Goal: Task Accomplishment & Management: Complete application form

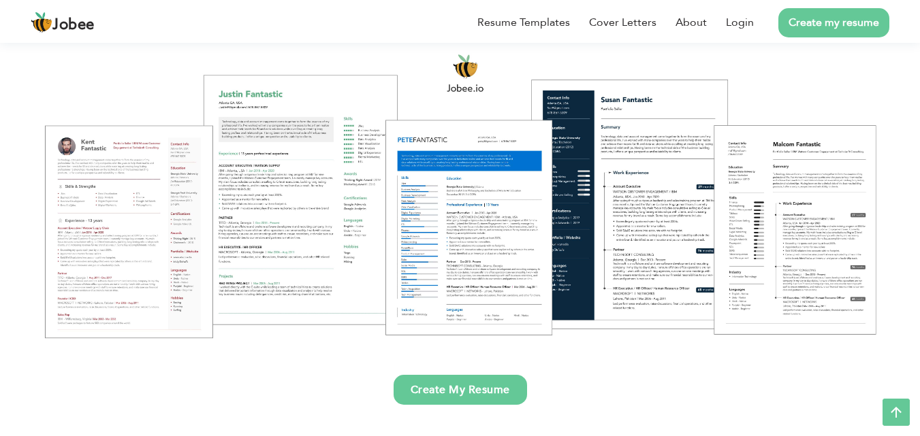
scroll to position [136, 0]
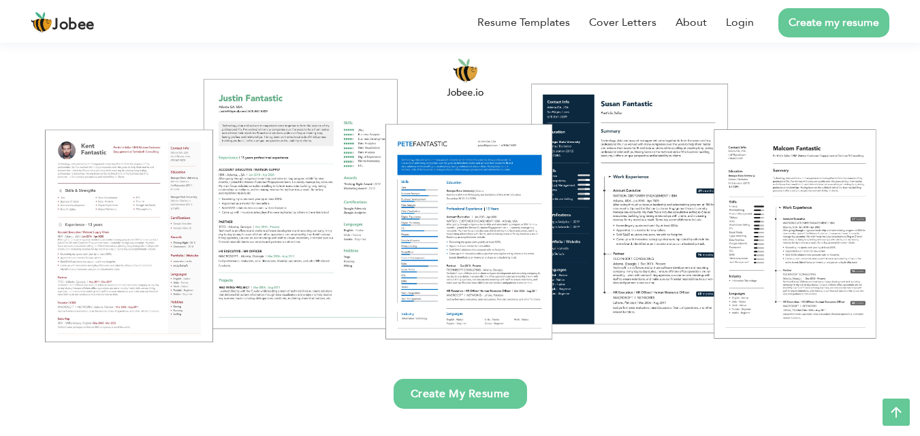
click at [806, 229] on div at bounding box center [459, 200] width 899 height 318
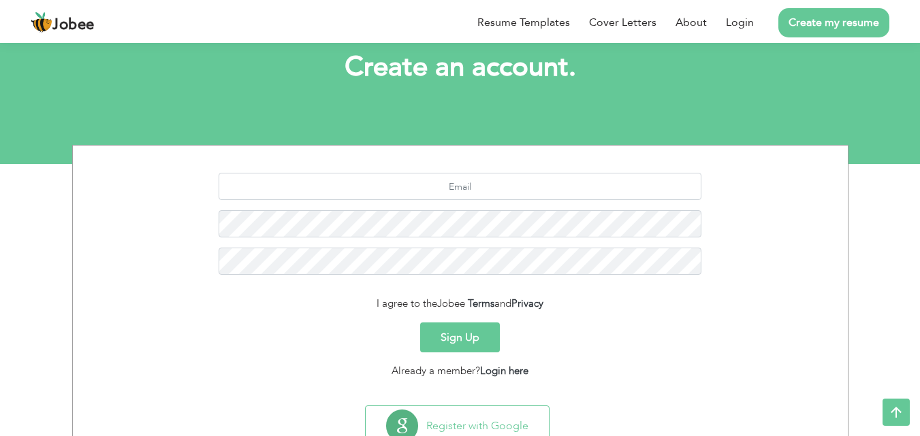
scroll to position [129, 0]
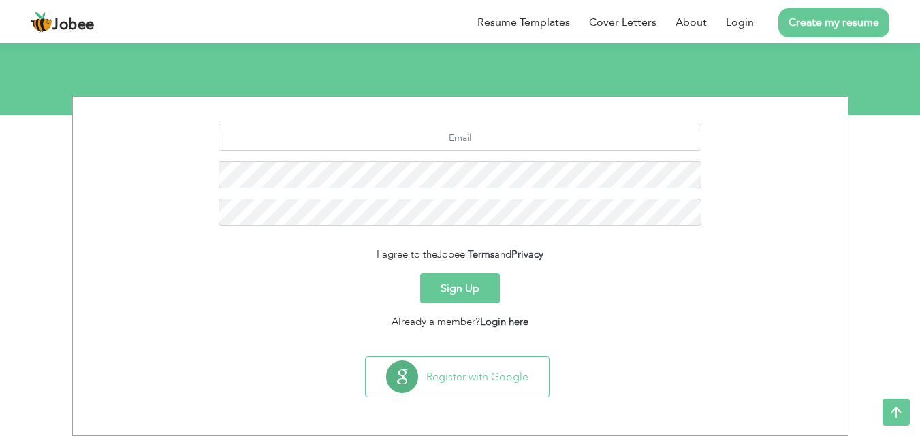
click at [468, 289] on button "Sign Up" at bounding box center [460, 289] width 80 height 30
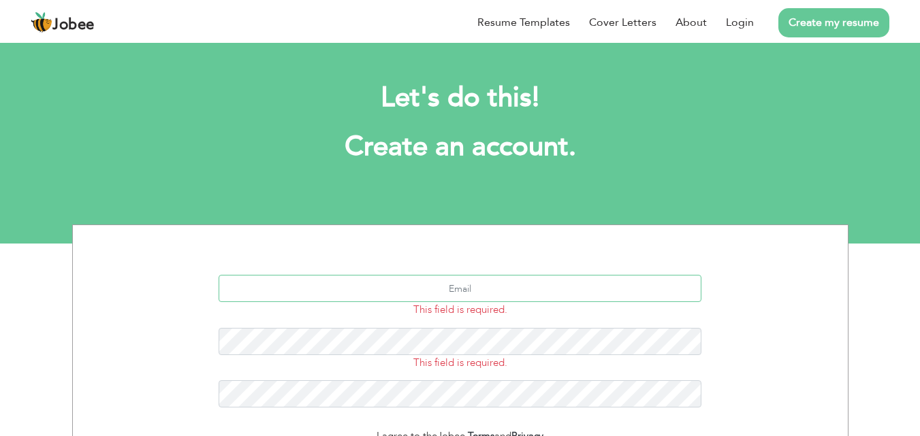
click at [483, 291] on input "text" at bounding box center [460, 288] width 483 height 27
type input "r"
type input "v"
paste input "riorafia7886@gmail.com"
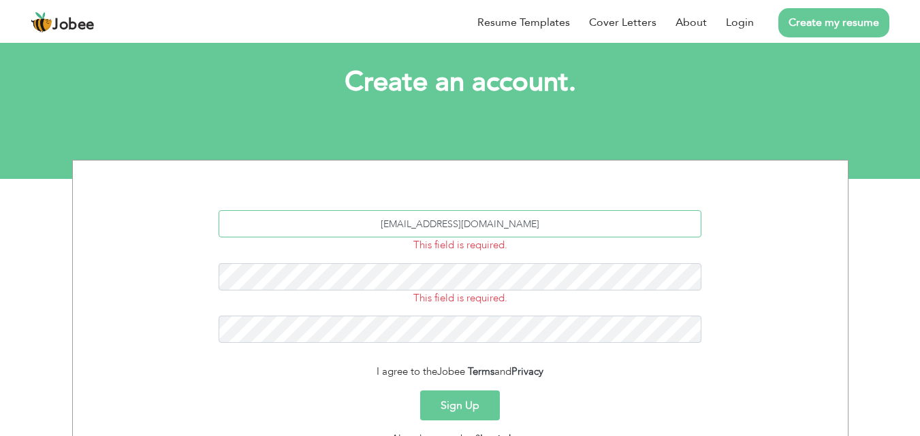
scroll to position [68, 0]
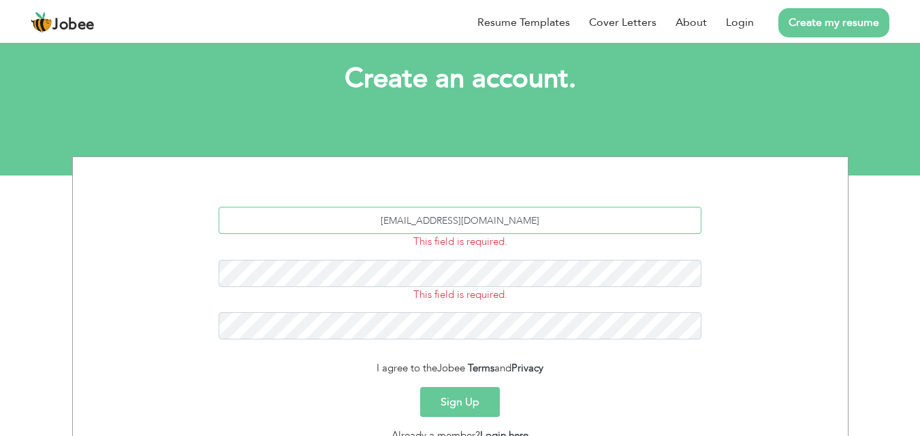
type input "riorafia7886@gmail.com"
click at [467, 393] on button "Sign Up" at bounding box center [460, 402] width 80 height 30
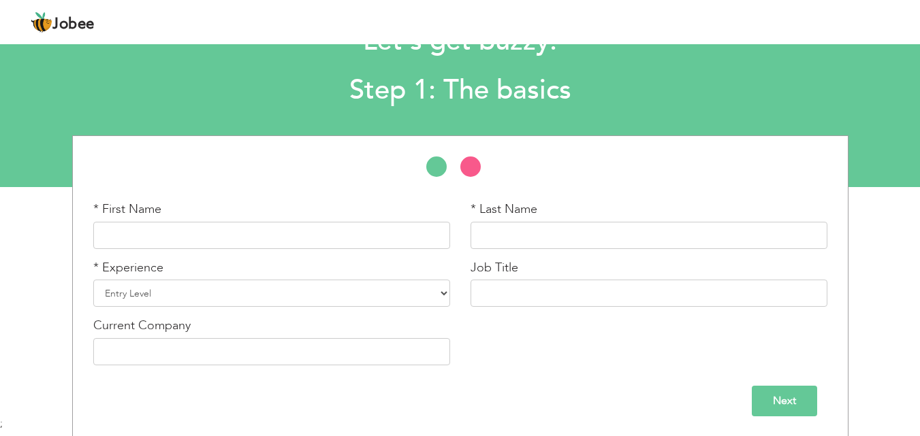
scroll to position [58, 0]
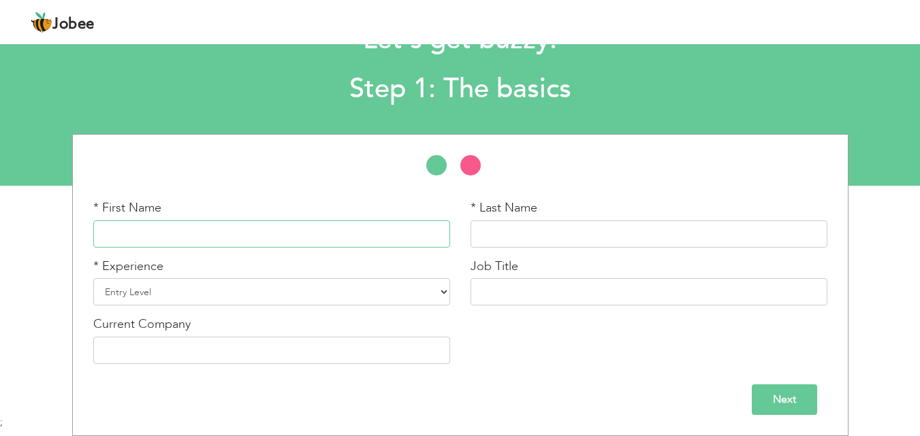
click at [299, 226] on input "text" at bounding box center [271, 234] width 357 height 27
type input "Saira Rafique"
click at [192, 293] on select "Entry Level Less than 1 Year 1 Year 2 Years 3 Years 4 Years 5 Years 6 Years 7 Y…" at bounding box center [271, 291] width 357 height 27
select select "5"
click at [93, 278] on select "Entry Level Less than 1 Year 1 Year 2 Years 3 Years 4 Years 5 Years 6 Years 7 Y…" at bounding box center [271, 291] width 357 height 27
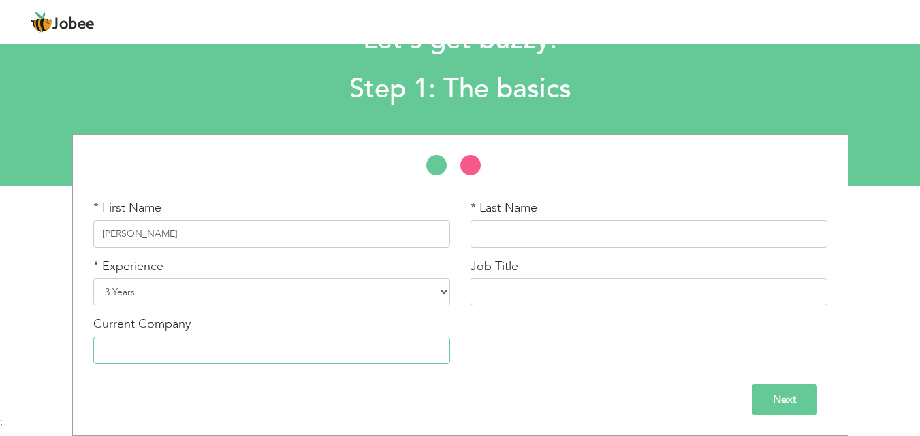
click at [177, 344] on input "text" at bounding box center [271, 350] width 357 height 27
type input "[GEOGRAPHIC_DATA]"
click at [541, 227] on input "text" at bounding box center [649, 234] width 357 height 27
click at [204, 233] on input "Saira Rafique" at bounding box center [271, 234] width 357 height 27
type input "Saira"
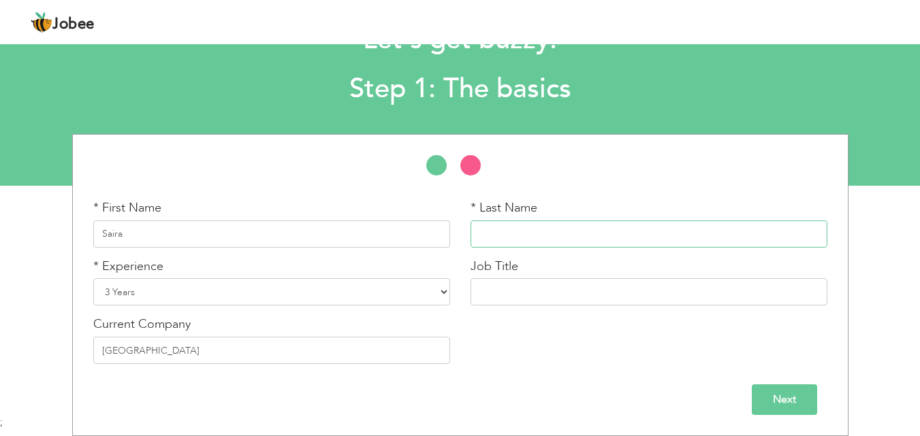
click at [482, 237] on input "text" at bounding box center [649, 234] width 357 height 27
type input "R"
type input "Aslam"
click at [502, 293] on input "text" at bounding box center [649, 291] width 357 height 27
type input "S"
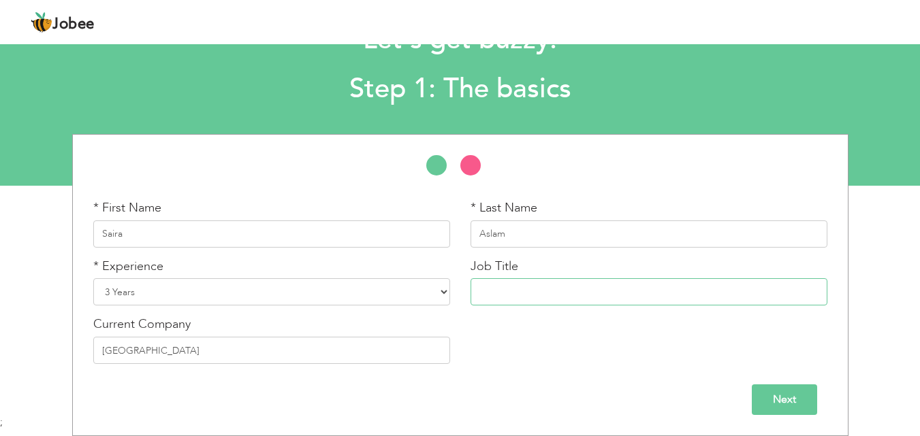
click at [497, 289] on input "text" at bounding box center [649, 291] width 357 height 27
type input "Cleaner"
click at [529, 357] on div "* First Name Saira * Last Name Aslam * Experience Entry Level Less than 1 Year …" at bounding box center [460, 287] width 754 height 175
click at [788, 392] on input "Next" at bounding box center [784, 400] width 65 height 31
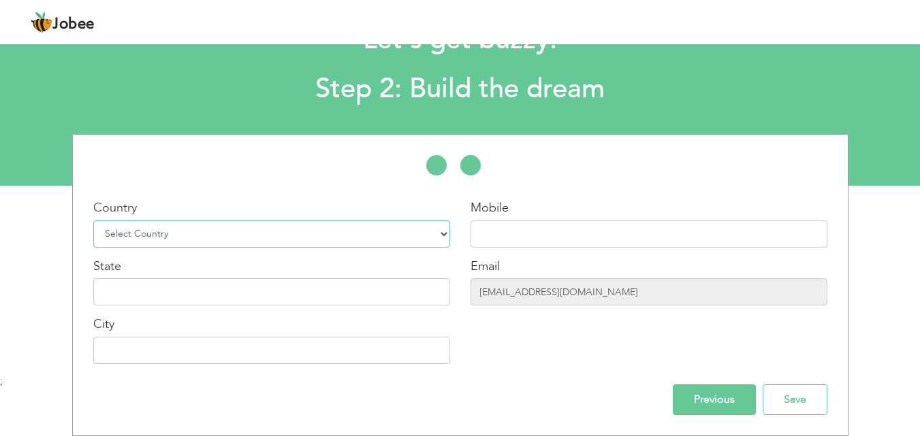
click at [323, 230] on select "Select Country Afghanistan Albania Algeria American Samoa Andorra Angola Anguil…" at bounding box center [271, 234] width 357 height 27
select select "166"
click at [93, 221] on select "Select Country Afghanistan Albania Algeria American Samoa Andorra Angola Anguil…" at bounding box center [271, 234] width 357 height 27
click at [174, 283] on input "text" at bounding box center [271, 291] width 357 height 27
click at [145, 358] on input "text" at bounding box center [271, 350] width 357 height 27
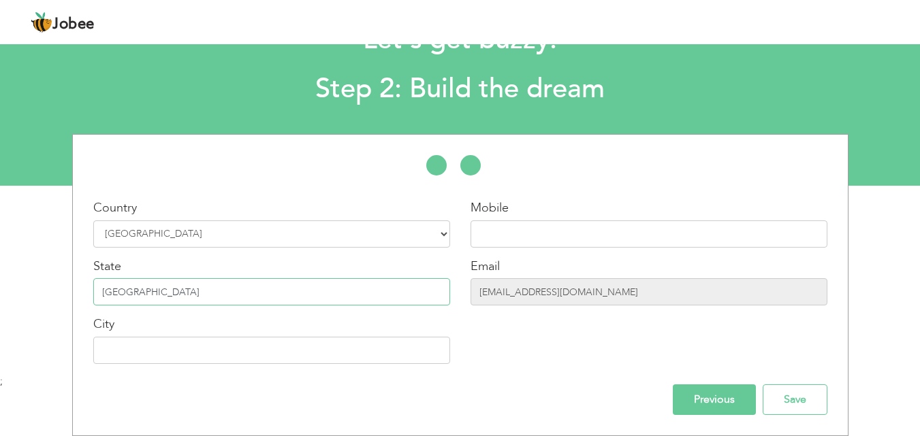
click at [134, 298] on input "Lahore" at bounding box center [271, 291] width 357 height 27
type input "L"
type input "punjab"
click at [121, 348] on input "text" at bounding box center [271, 350] width 357 height 27
click at [118, 354] on input "text" at bounding box center [271, 350] width 357 height 27
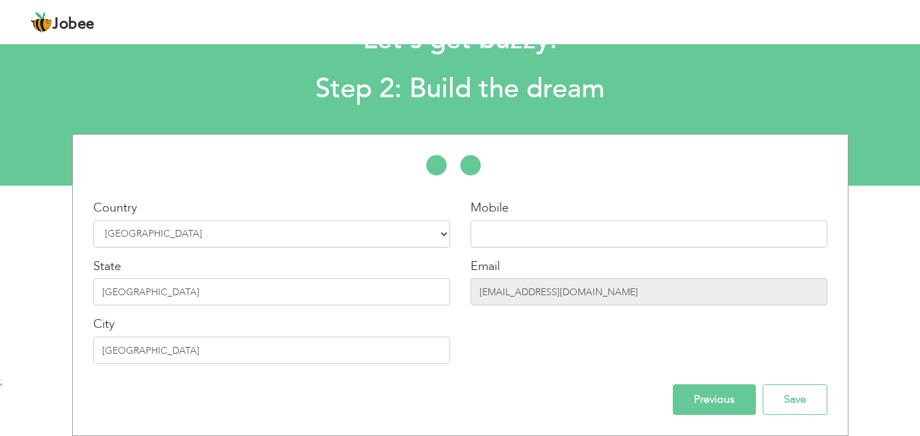
click at [146, 375] on div "Country Select Country Afghanistan Albania Algeria American Samoa Andorra Angol…" at bounding box center [460, 285] width 754 height 260
click at [105, 349] on input "lahore" at bounding box center [271, 350] width 357 height 27
click at [116, 356] on input "Lahore" at bounding box center [271, 350] width 357 height 27
type input "Lahore"
click at [543, 360] on div "Mobile Email riorafia7886@gmail.com" at bounding box center [648, 287] width 377 height 175
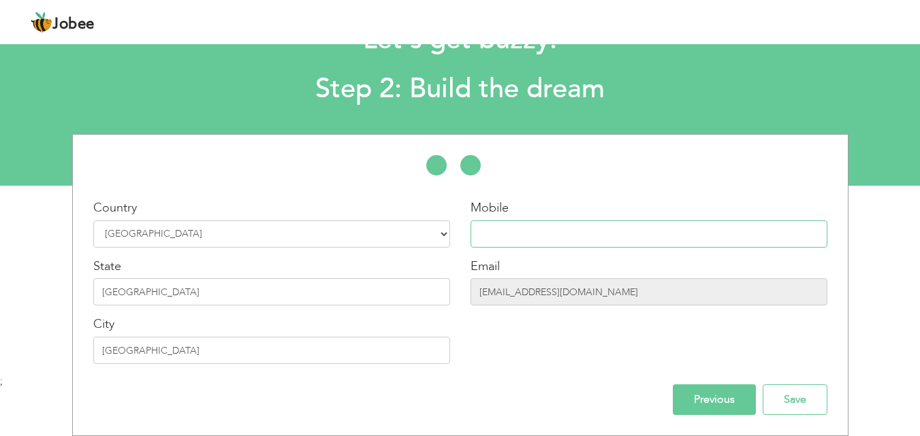
click at [517, 244] on input "text" at bounding box center [649, 234] width 357 height 27
type input "03227570658"
click at [510, 331] on div "Mobile 03227570658 Email riorafia7886@gmail.com" at bounding box center [648, 287] width 377 height 175
click at [589, 294] on input "riorafia7886@gmail.com" at bounding box center [649, 291] width 357 height 27
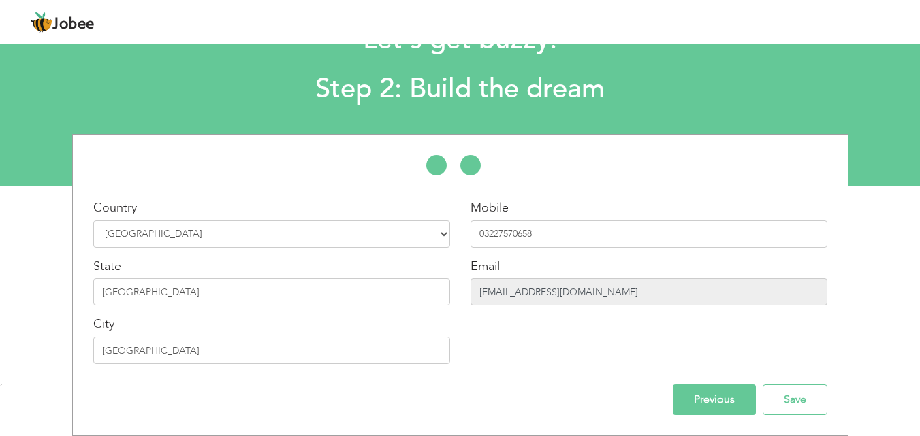
click at [589, 294] on input "riorafia7886@gmail.com" at bounding box center [649, 291] width 357 height 27
click at [590, 290] on input "riorafia7886@gmail.com" at bounding box center [649, 291] width 357 height 27
drag, startPoint x: 590, startPoint y: 290, endPoint x: 471, endPoint y: 297, distance: 120.0
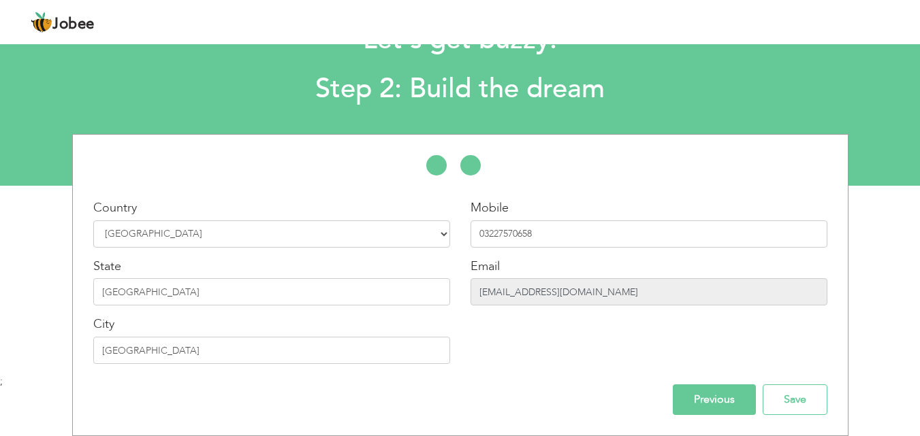
click at [471, 297] on input "riorafia7886@gmail.com" at bounding box center [649, 291] width 357 height 27
click at [722, 404] on input "Previous" at bounding box center [714, 400] width 83 height 31
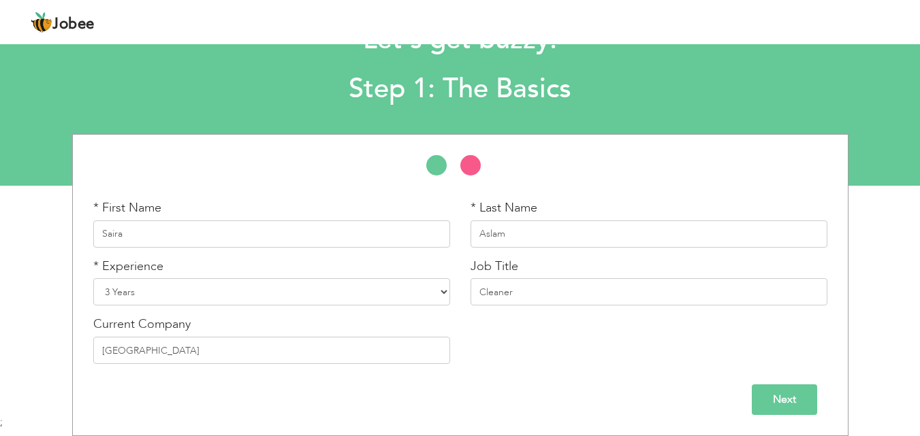
click at [770, 396] on input "Next" at bounding box center [784, 400] width 65 height 31
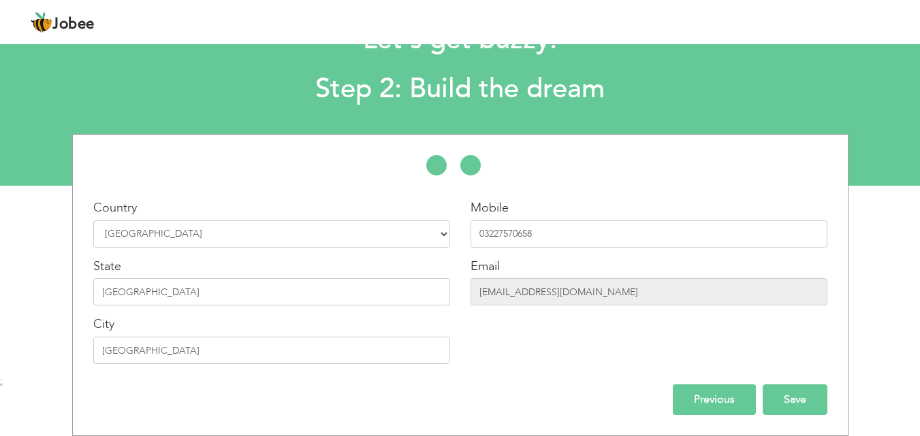
click at [793, 399] on input "Save" at bounding box center [795, 400] width 65 height 31
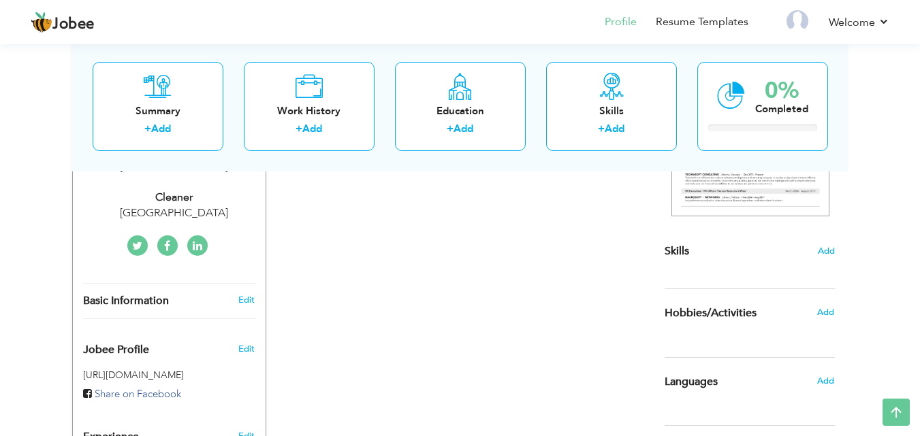
scroll to position [272, 0]
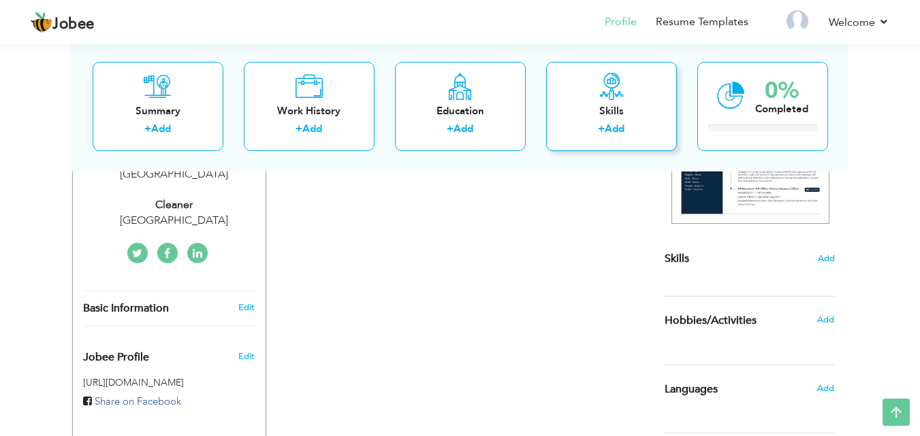
click at [599, 122] on label "+" at bounding box center [601, 129] width 7 height 14
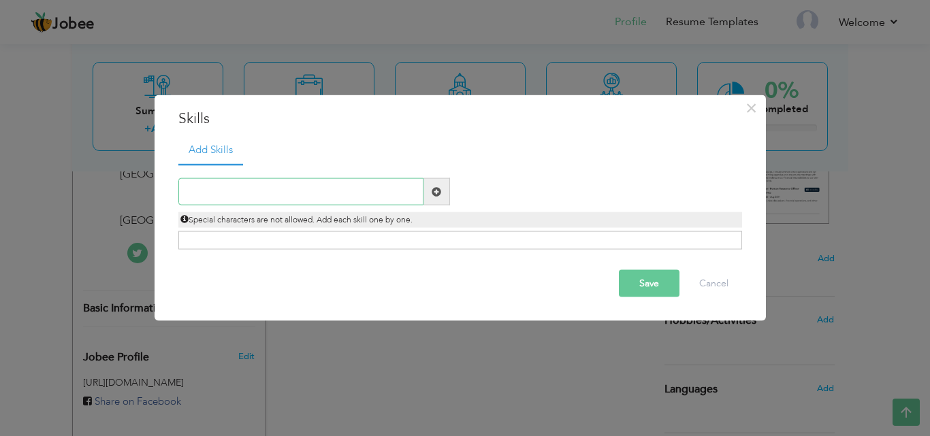
click at [314, 189] on input "text" at bounding box center [300, 191] width 245 height 27
click at [210, 195] on input "text" at bounding box center [300, 191] width 245 height 27
paste input "Basic Cleaning Skills"
type input "Basic Cleaning Skills"
click at [641, 275] on button "Save" at bounding box center [649, 283] width 61 height 27
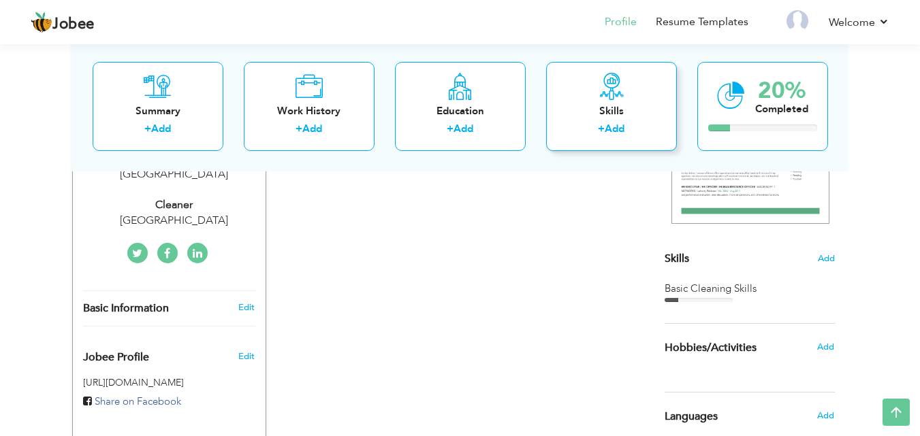
click at [605, 114] on div "Skills" at bounding box center [611, 110] width 109 height 14
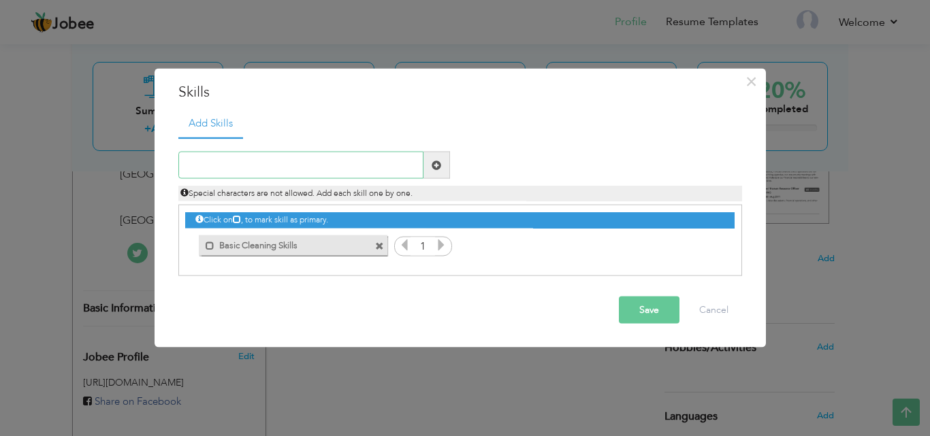
click at [302, 160] on input "text" at bounding box center [300, 165] width 245 height 27
paste input "Time Management"
type input "Time Management"
click at [642, 310] on button "Save" at bounding box center [649, 310] width 61 height 27
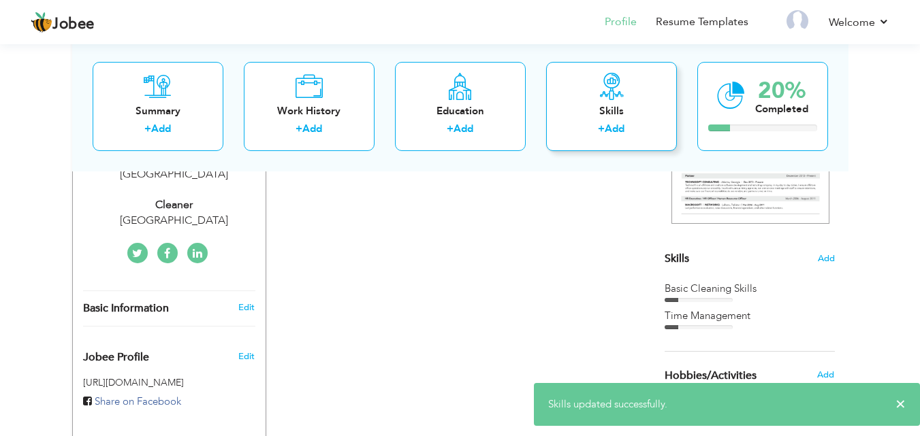
click at [622, 108] on div "Skills" at bounding box center [611, 110] width 109 height 14
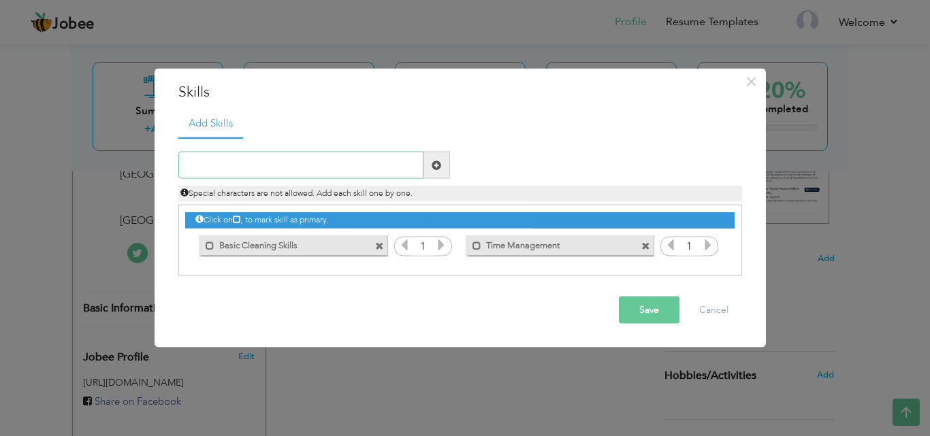
click at [367, 162] on input "text" at bounding box center [300, 165] width 245 height 27
paste input "Attention to Detail"
type input "Attention to Detail"
click at [665, 300] on button "Save" at bounding box center [649, 310] width 61 height 27
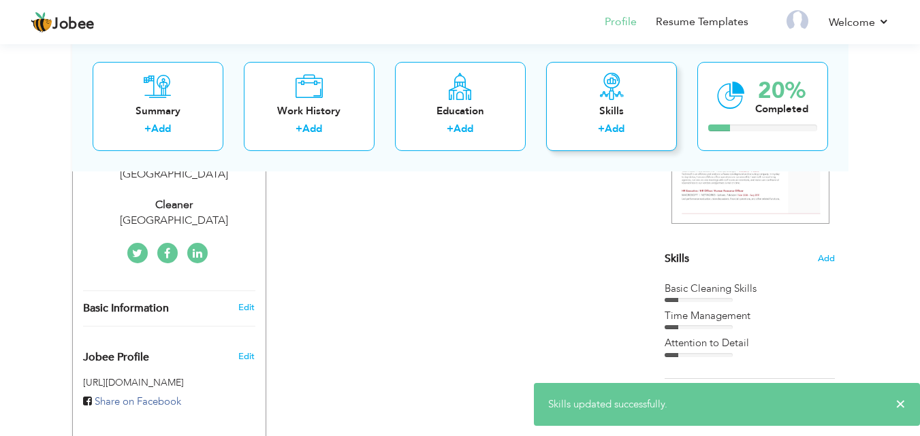
click at [604, 131] on label "+" at bounding box center [601, 129] width 7 height 14
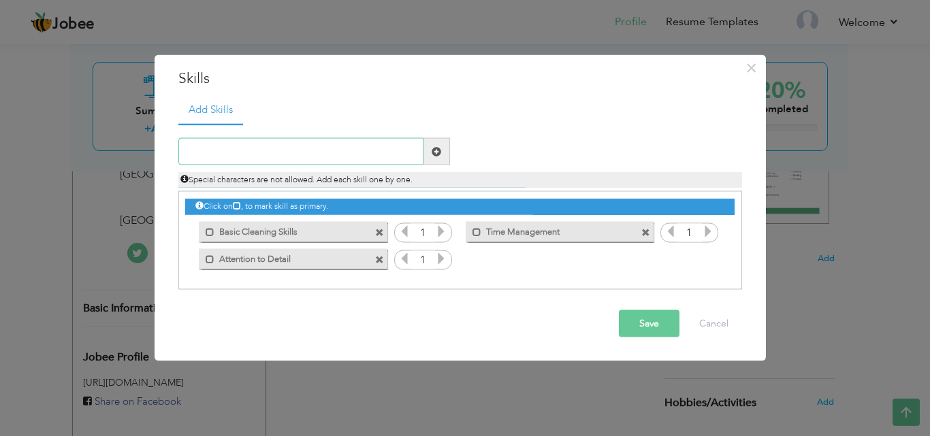
click at [310, 157] on input "text" at bounding box center [300, 151] width 245 height 27
paste input "Physical Stamina"
type input "Physical Stamina"
click at [648, 323] on button "Save" at bounding box center [649, 323] width 61 height 27
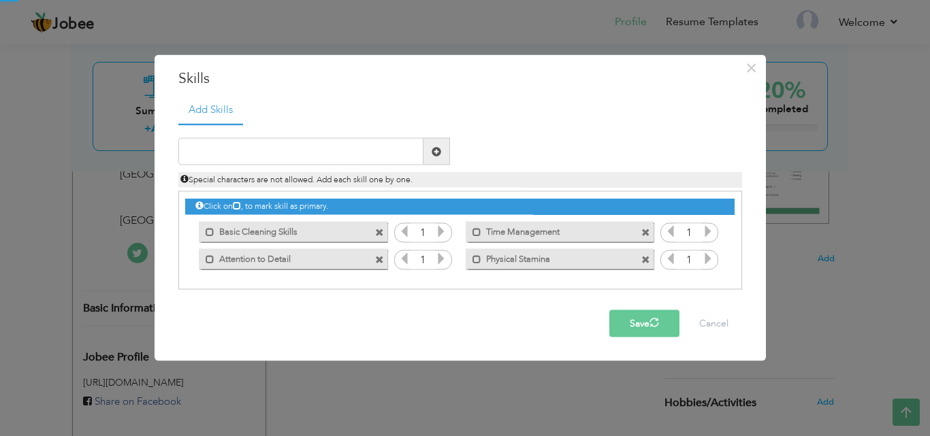
click at [648, 323] on button "Save" at bounding box center [644, 323] width 70 height 27
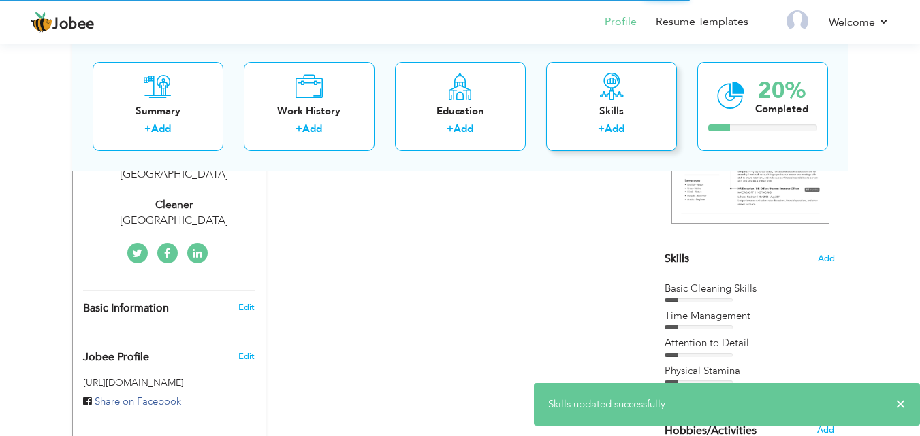
click at [627, 89] on div "Skills + Add" at bounding box center [611, 105] width 131 height 89
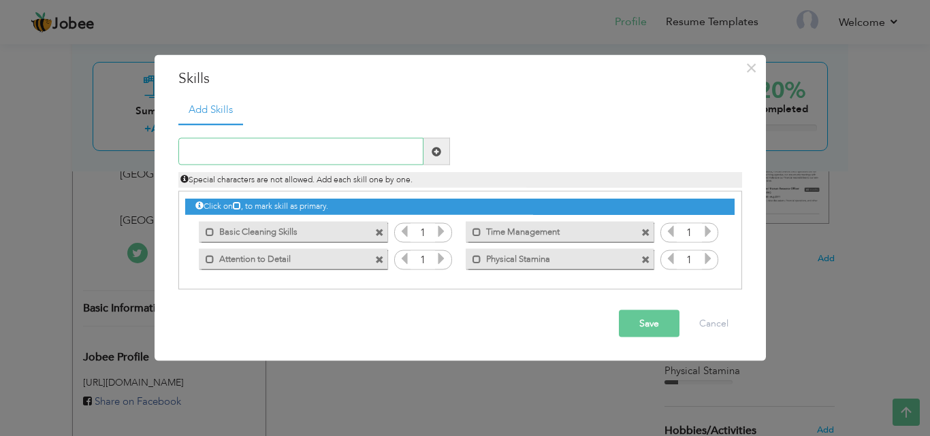
click at [335, 152] on input "text" at bounding box center [300, 151] width 245 height 27
paste input "Reliability & Responsibilit"
type input "Reliability & Responsibility"
click at [647, 324] on button "Save" at bounding box center [649, 323] width 61 height 27
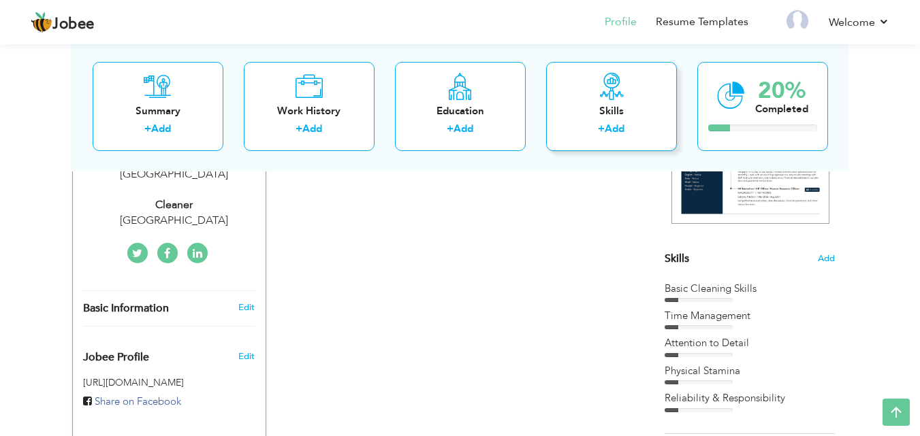
click at [611, 101] on div "Skills + Add" at bounding box center [611, 105] width 131 height 89
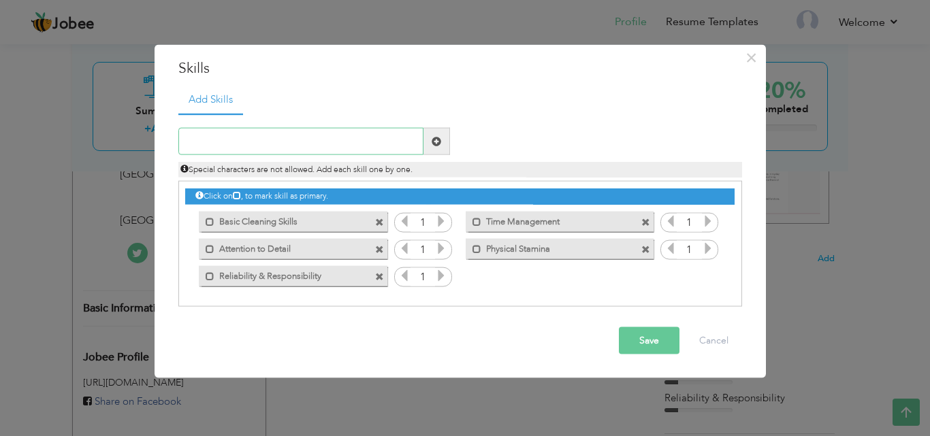
click at [353, 144] on input "text" at bounding box center [300, 141] width 245 height 27
paste input "Communication"
type input "Communication"
click at [656, 340] on button "Save" at bounding box center [649, 341] width 61 height 27
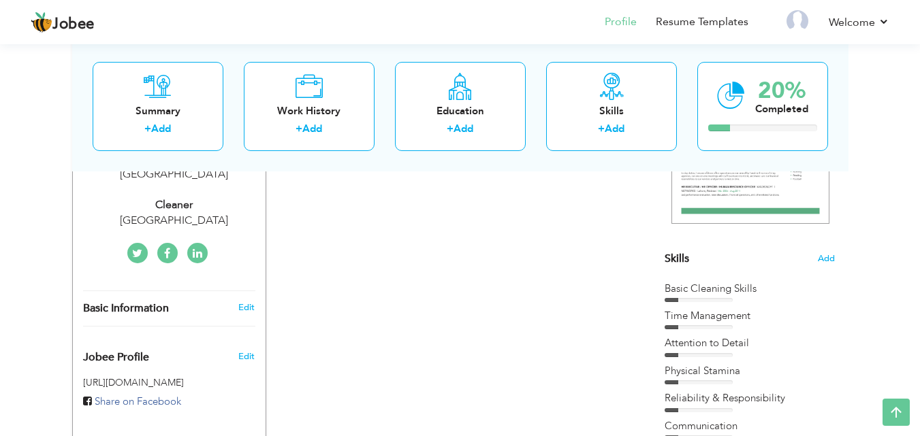
click at [498, 122] on div "+ Add" at bounding box center [460, 131] width 109 height 18
radio input "true"
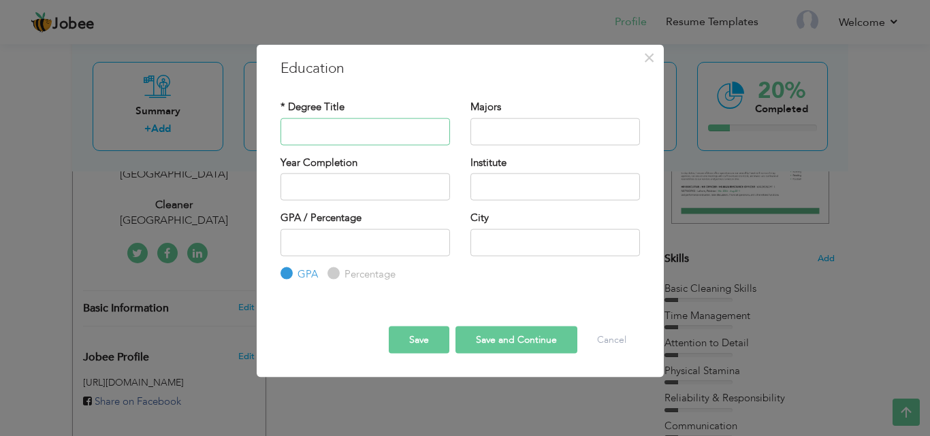
click at [338, 129] on input "text" at bounding box center [366, 131] width 170 height 27
type input "I"
type input "m"
type input "Matric"
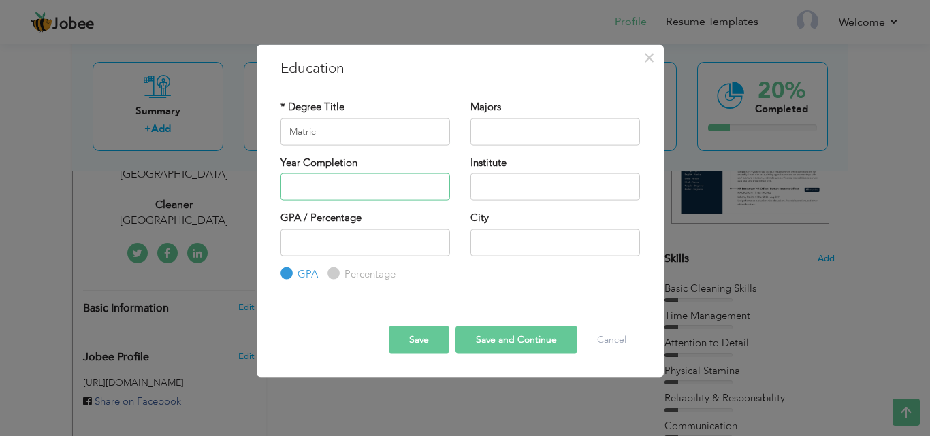
click at [338, 182] on input "text" at bounding box center [366, 187] width 170 height 27
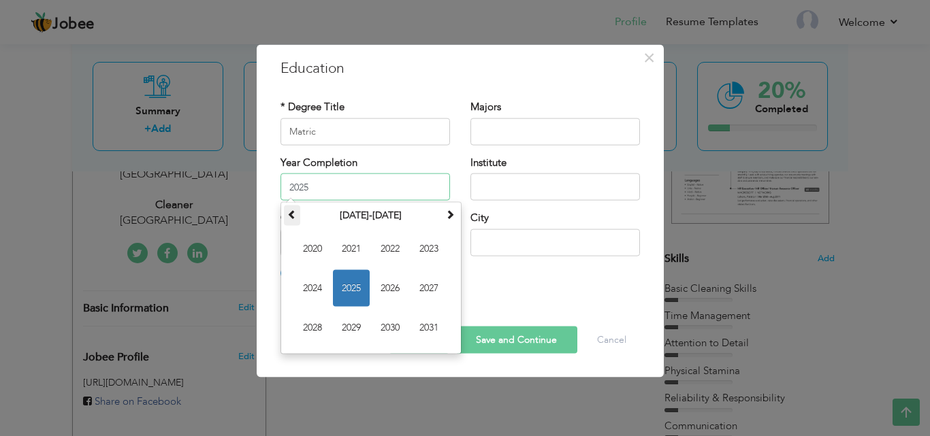
click at [295, 218] on span at bounding box center [292, 215] width 10 height 10
click at [355, 245] on span "2001" at bounding box center [351, 249] width 37 height 37
type input "2001"
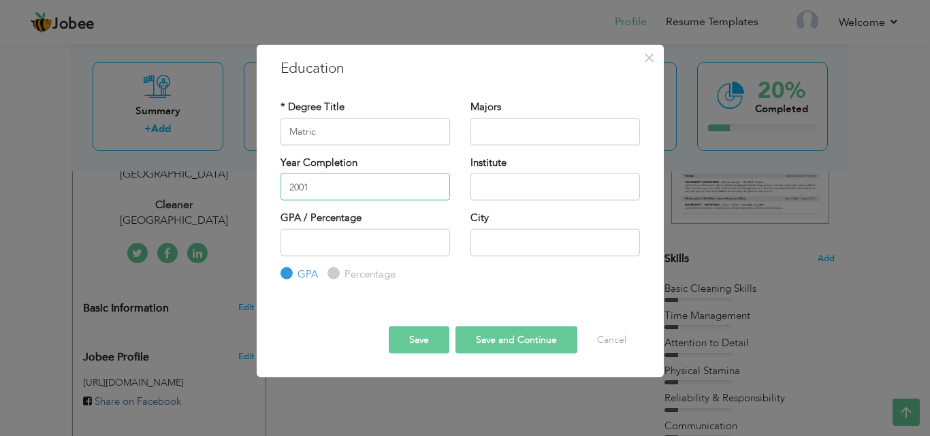
click at [311, 191] on input "2001" at bounding box center [366, 187] width 170 height 27
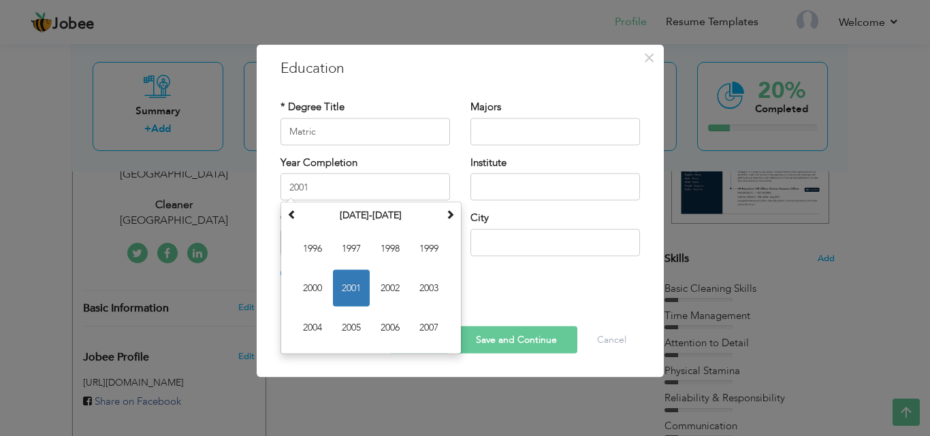
click at [462, 188] on div "Institute" at bounding box center [555, 182] width 190 height 55
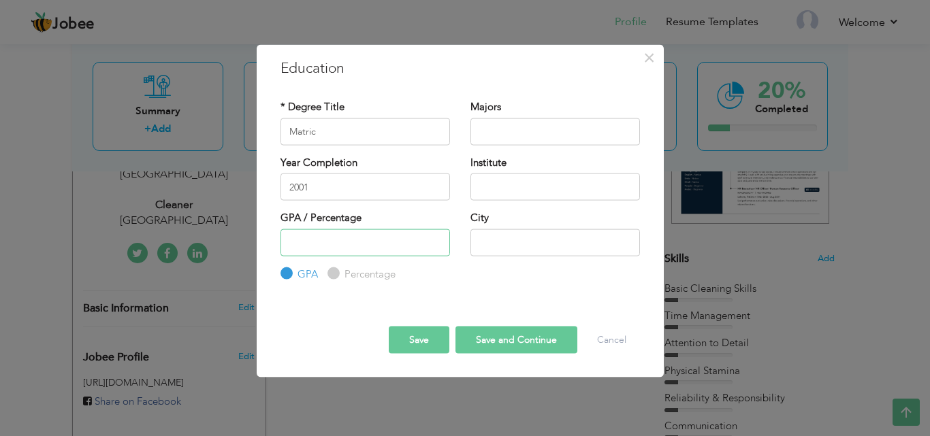
click at [357, 240] on input "number" at bounding box center [366, 242] width 170 height 27
type input "-1"
type input "-5"
type input "50"
click at [341, 272] on label "Percentage" at bounding box center [368, 274] width 54 height 14
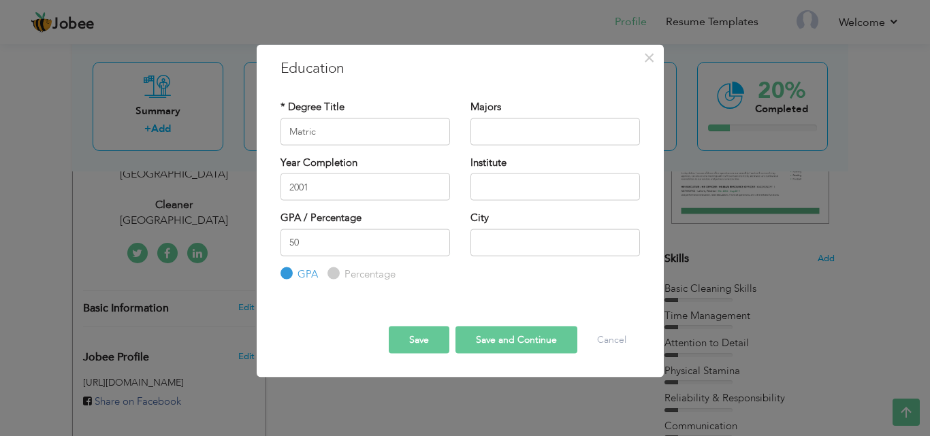
click at [336, 272] on input "Percentage" at bounding box center [332, 274] width 9 height 9
radio input "true"
click at [511, 127] on input "text" at bounding box center [556, 131] width 170 height 27
click at [510, 199] on input "text" at bounding box center [556, 187] width 170 height 27
click at [503, 250] on input "text" at bounding box center [556, 242] width 170 height 27
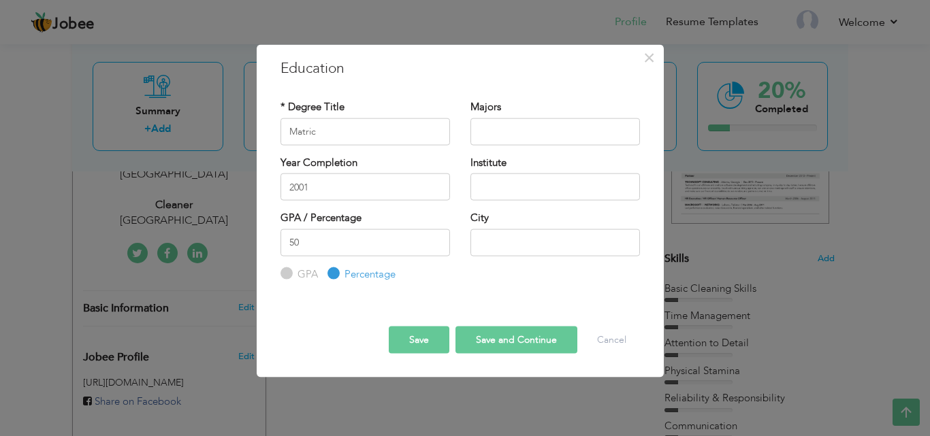
click at [494, 342] on button "Save and Continue" at bounding box center [517, 340] width 122 height 27
radio input "true"
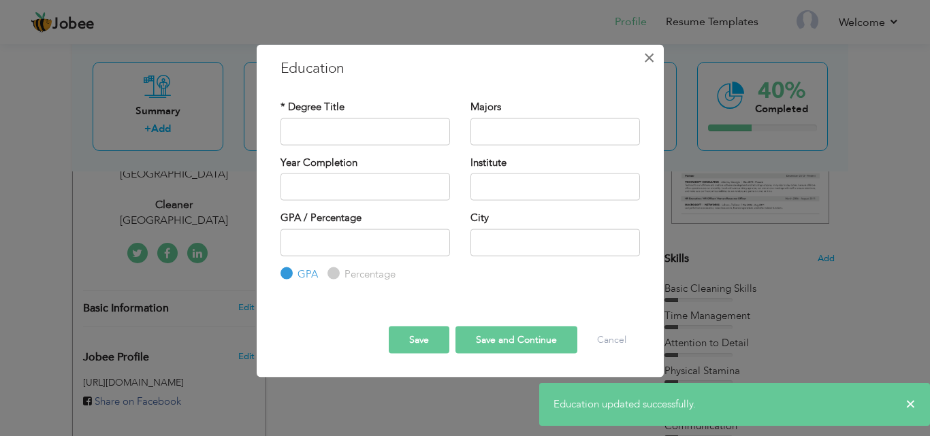
click at [649, 57] on span "×" at bounding box center [649, 57] width 12 height 25
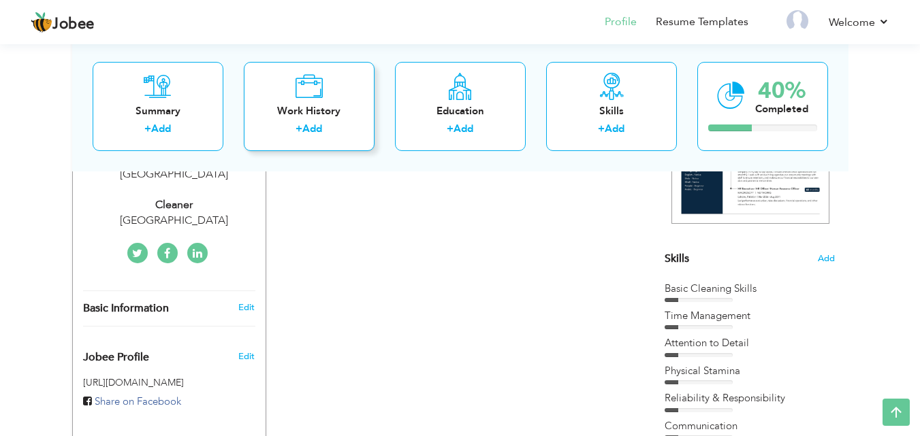
click at [303, 103] on div "Work History + Add" at bounding box center [309, 105] width 131 height 89
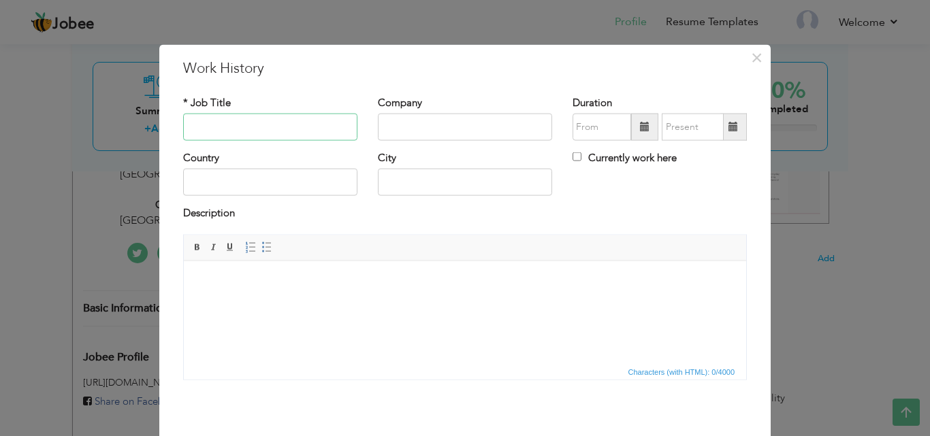
click at [274, 126] on input "text" at bounding box center [270, 127] width 174 height 27
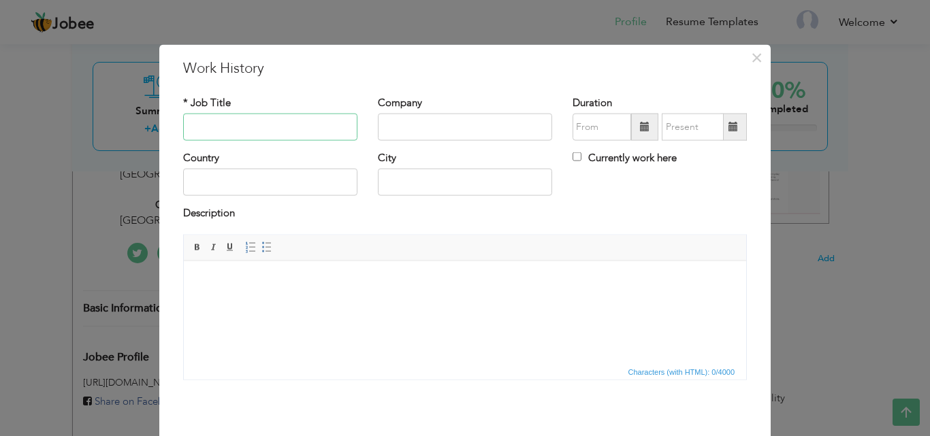
click at [274, 126] on input "text" at bounding box center [270, 127] width 174 height 27
type input "N"
type input "Cleaner"
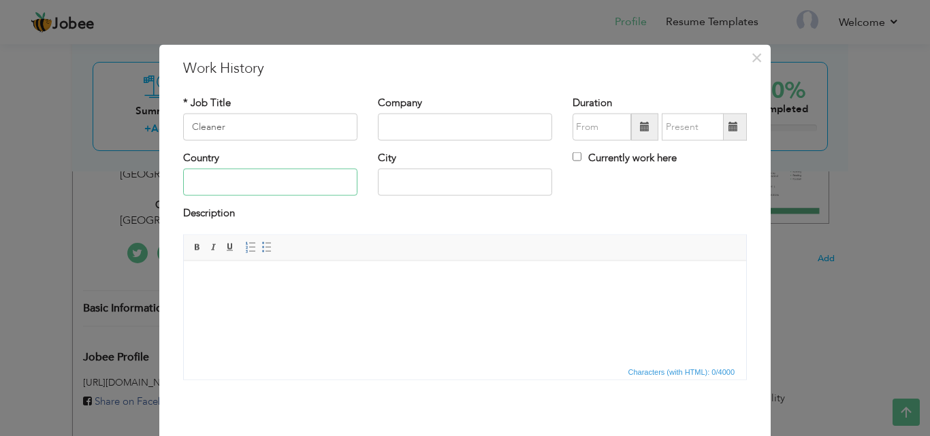
click at [242, 187] on input "text" at bounding box center [270, 182] width 174 height 27
type input "[GEOGRAPHIC_DATA]"
type input "State life society Lahore"
click at [426, 127] on input "text" at bounding box center [465, 127] width 174 height 27
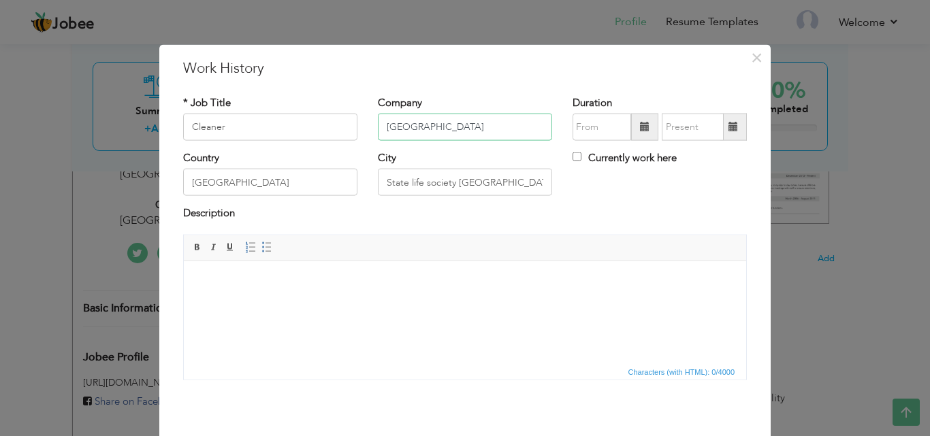
type input "[GEOGRAPHIC_DATA]"
click at [473, 277] on body at bounding box center [464, 281] width 535 height 14
click at [641, 128] on span at bounding box center [645, 127] width 10 height 10
type input "09/2025"
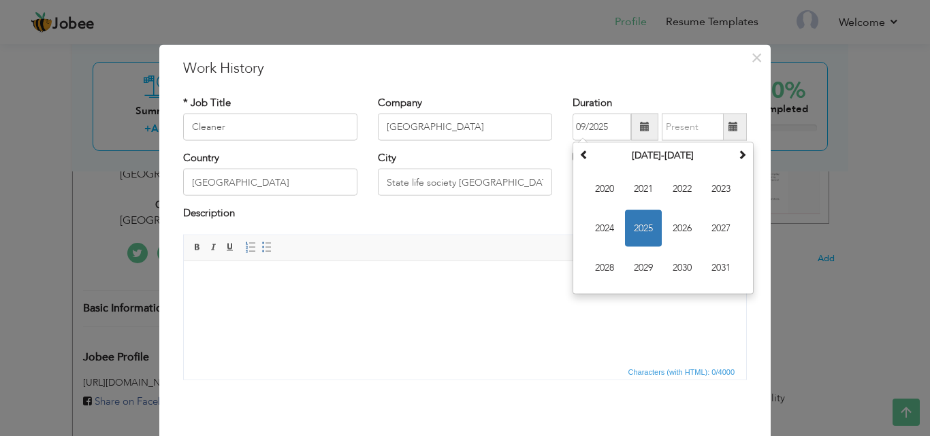
click at [548, 298] on html at bounding box center [465, 282] width 562 height 42
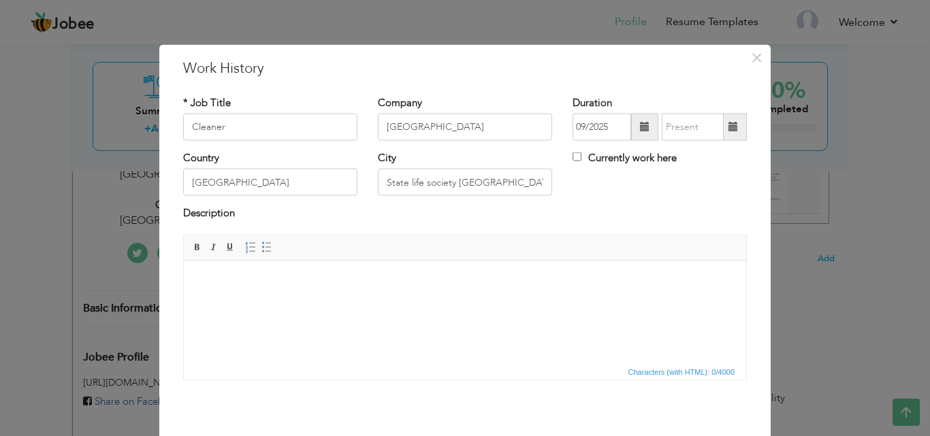
click at [729, 127] on span at bounding box center [734, 127] width 10 height 10
type input "09/2025"
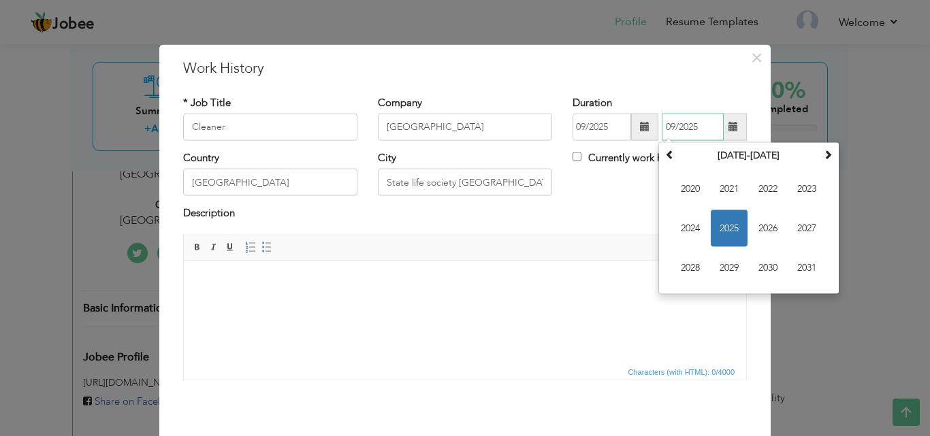
click at [722, 232] on span "2025" at bounding box center [729, 228] width 37 height 37
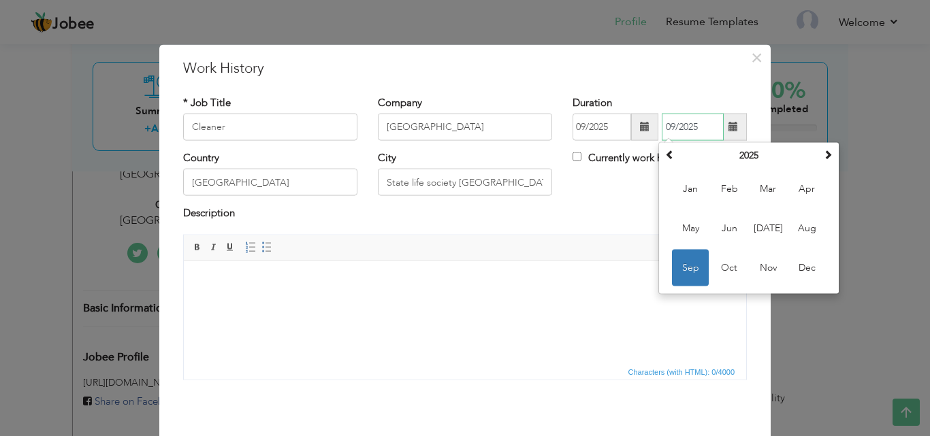
click at [673, 274] on span "Sep" at bounding box center [690, 268] width 37 height 37
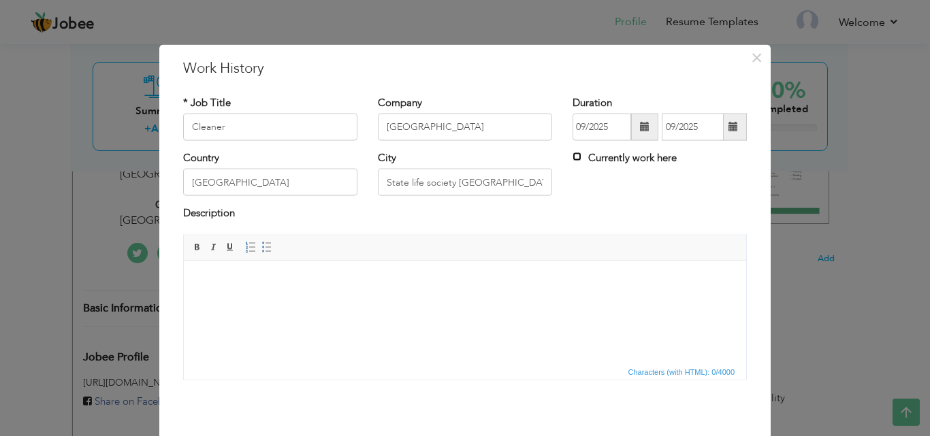
click at [573, 157] on input "Currently work here" at bounding box center [577, 157] width 9 height 9
checkbox input "true"
click at [752, 59] on span "×" at bounding box center [757, 57] width 12 height 25
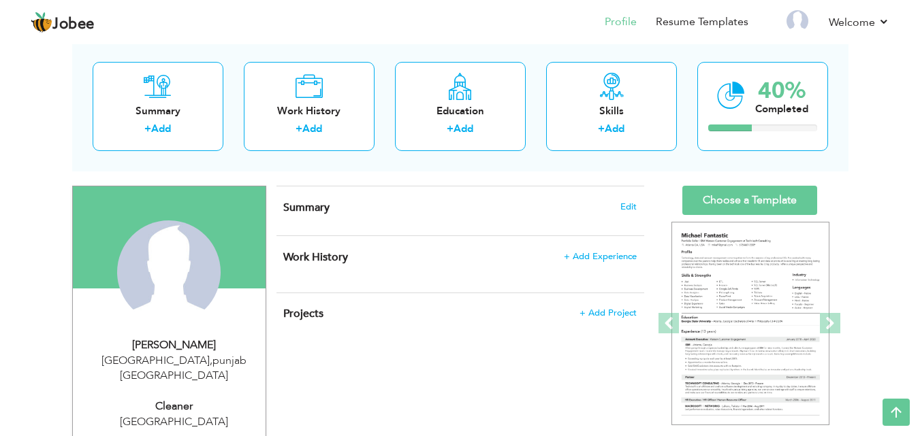
scroll to position [0, 0]
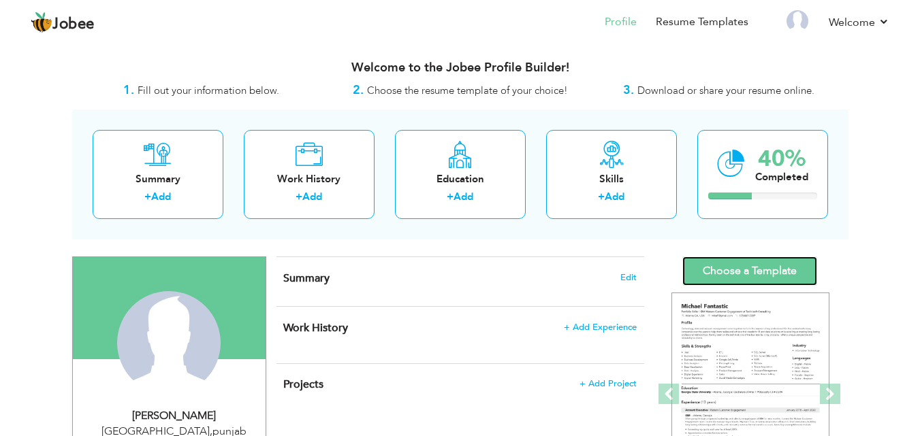
click at [720, 274] on link "Choose a Template" at bounding box center [749, 271] width 135 height 29
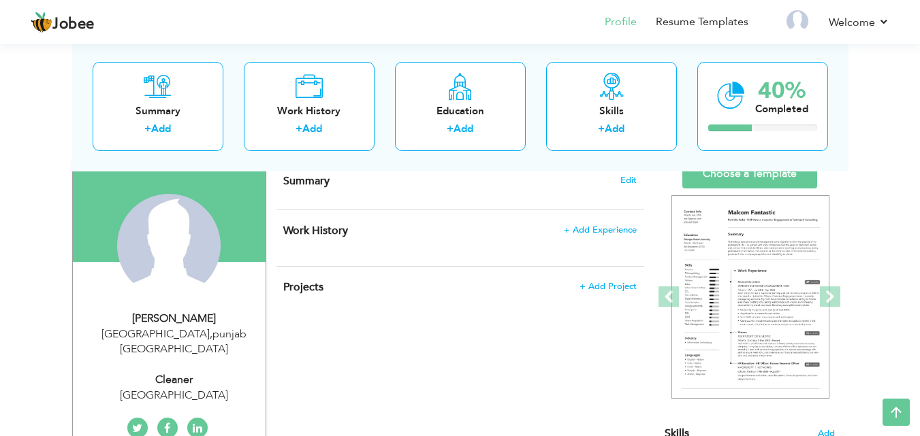
scroll to position [91, 0]
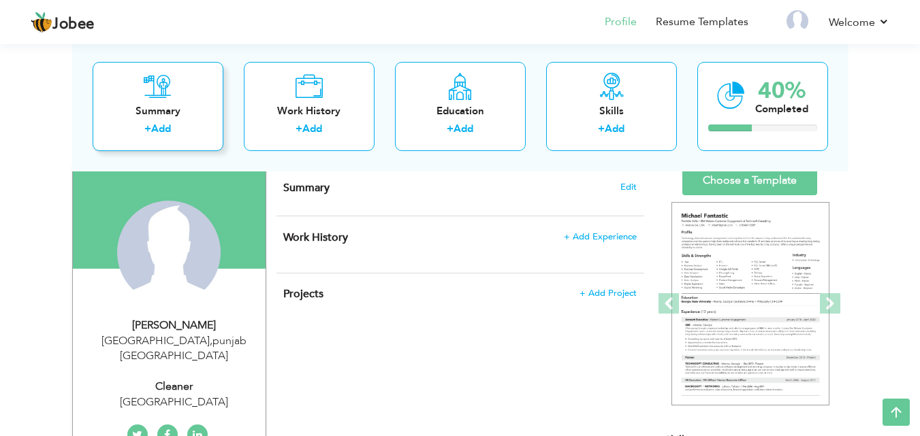
click at [165, 123] on link "Add" at bounding box center [161, 129] width 20 height 14
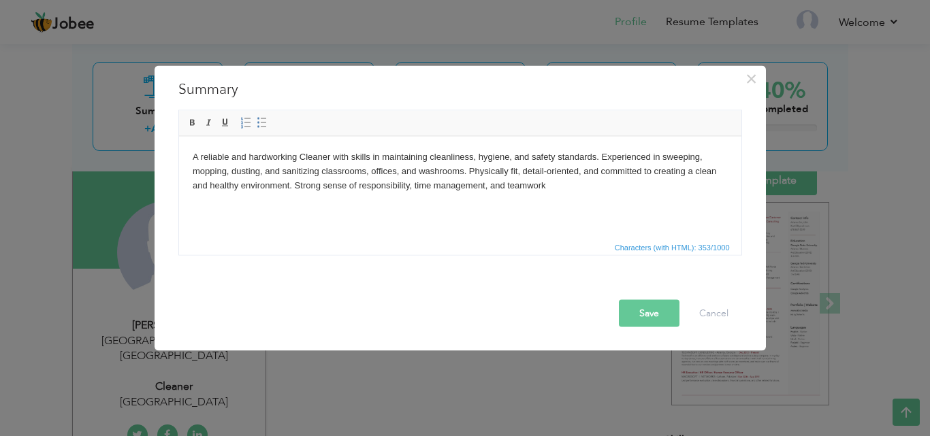
click at [648, 310] on button "Save" at bounding box center [649, 313] width 61 height 27
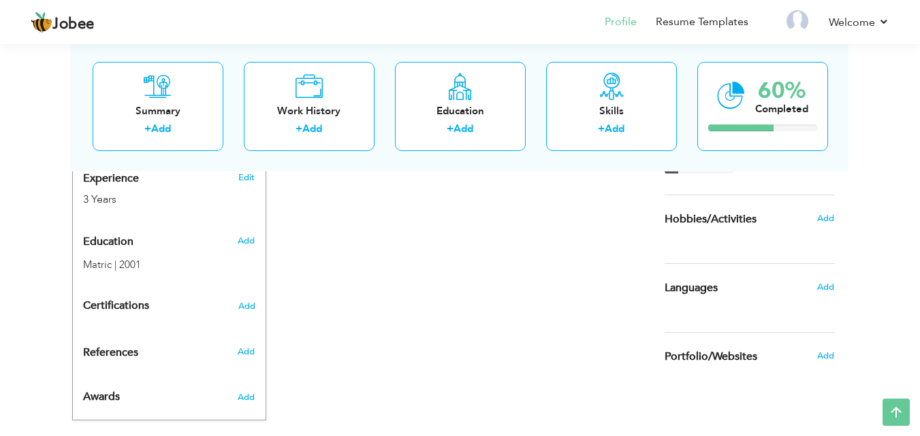
scroll to position [544, 0]
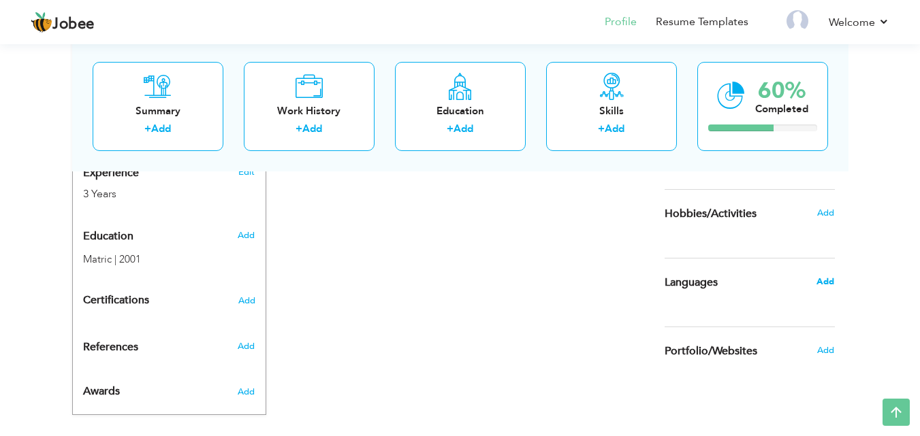
click at [825, 278] on span "Add" at bounding box center [825, 282] width 18 height 12
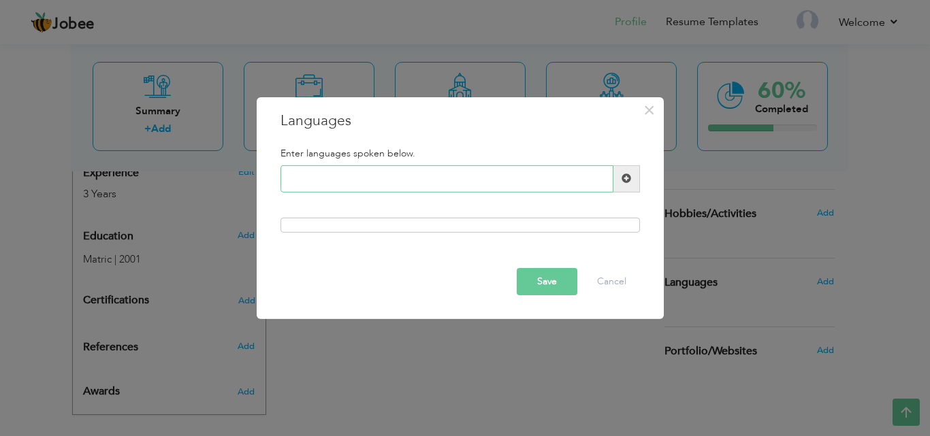
click at [453, 178] on input "text" at bounding box center [447, 178] width 333 height 27
click at [392, 225] on div at bounding box center [461, 225] width 360 height 15
click at [293, 179] on input "urdu" at bounding box center [447, 178] width 333 height 27
click at [335, 174] on input "Urdu" at bounding box center [447, 178] width 333 height 27
type input "Urdu"
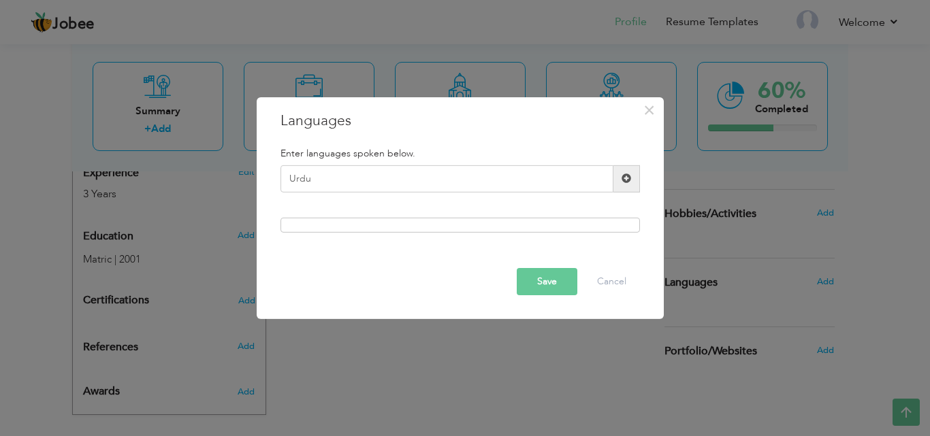
click at [550, 280] on button "Save" at bounding box center [547, 281] width 61 height 27
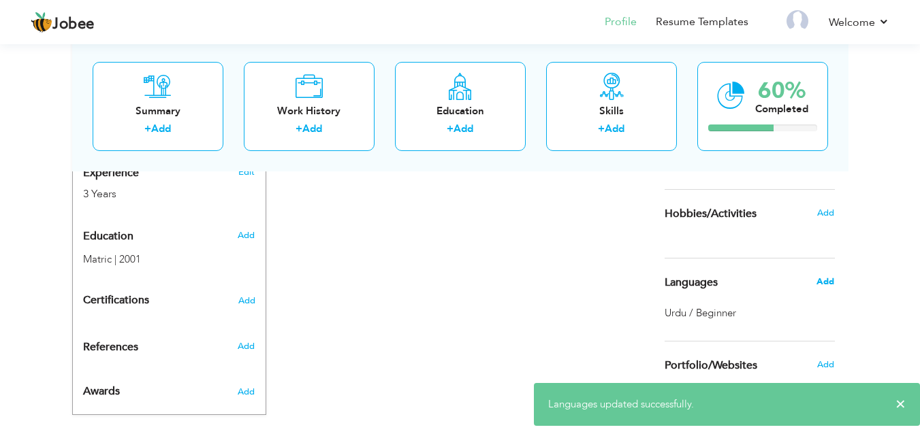
click at [827, 278] on span "Add" at bounding box center [825, 282] width 18 height 12
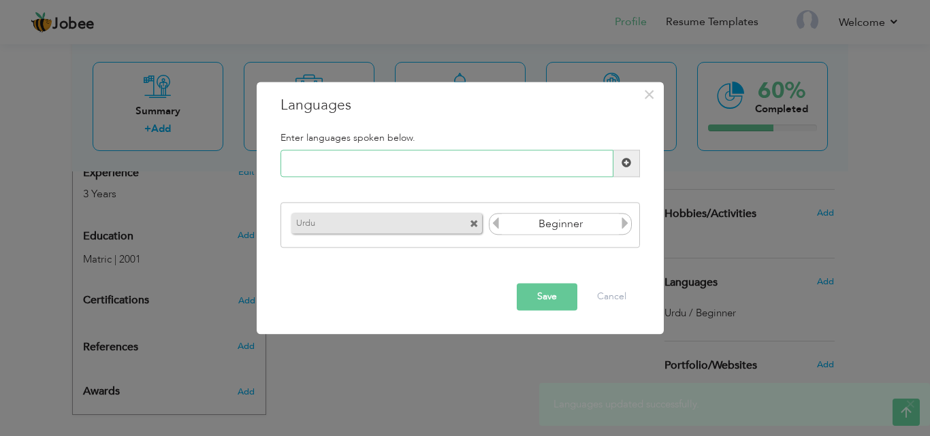
click at [370, 163] on input "text" at bounding box center [447, 163] width 333 height 27
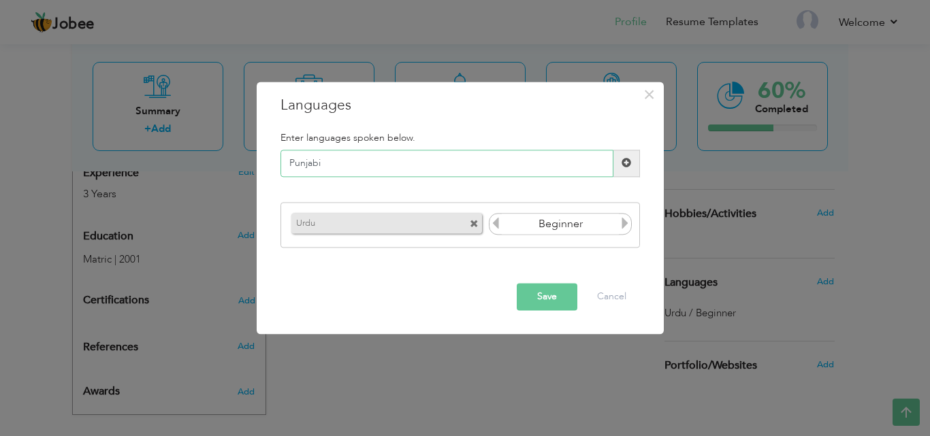
type input "Punjabi"
click at [554, 292] on button "Save" at bounding box center [547, 296] width 61 height 27
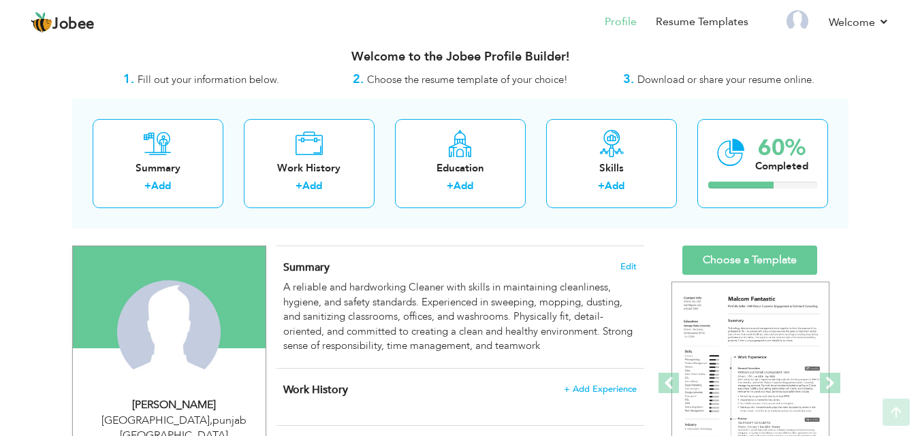
scroll to position [10, 0]
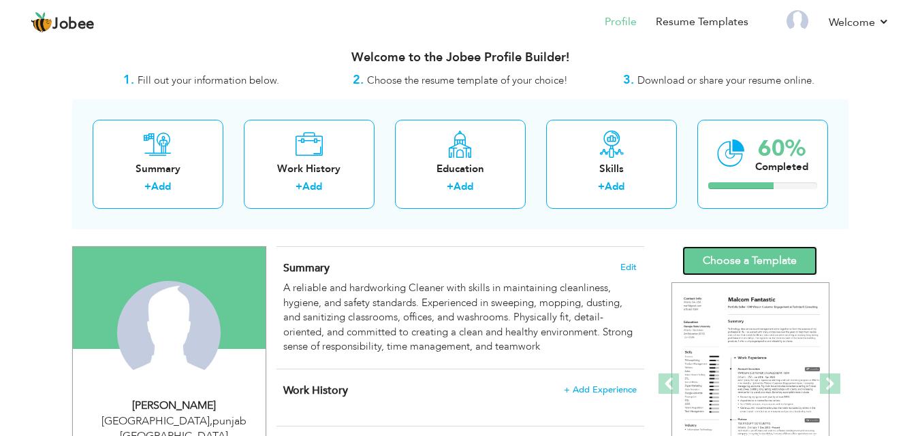
click at [724, 258] on link "Choose a Template" at bounding box center [749, 260] width 135 height 29
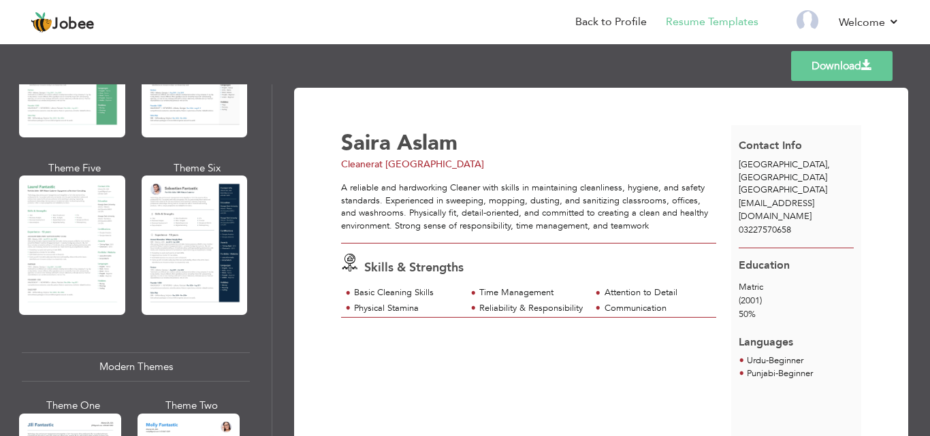
scroll to position [363, 0]
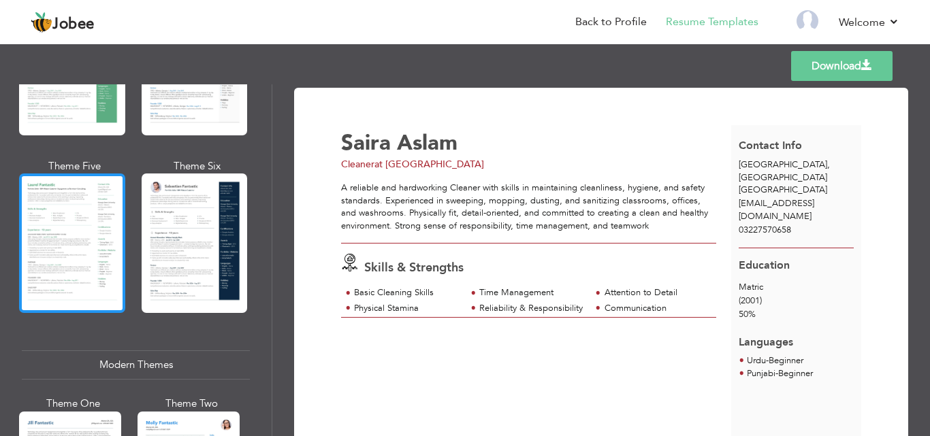
click at [34, 203] on div at bounding box center [72, 244] width 106 height 140
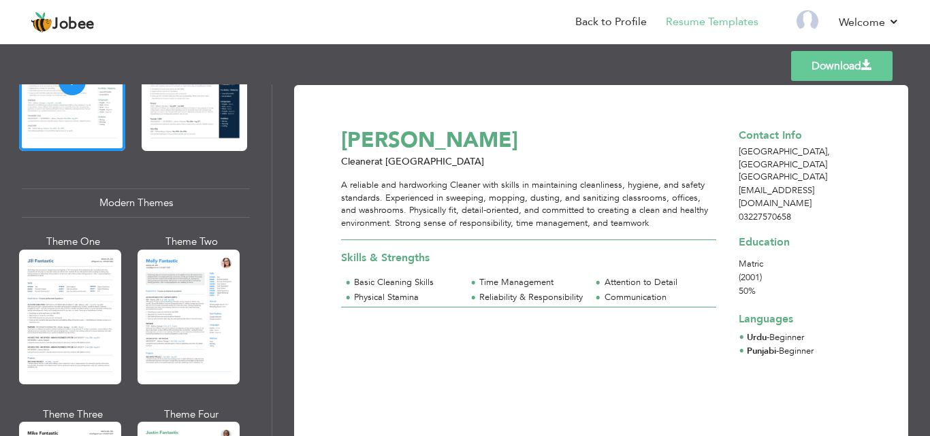
scroll to position [556, 0]
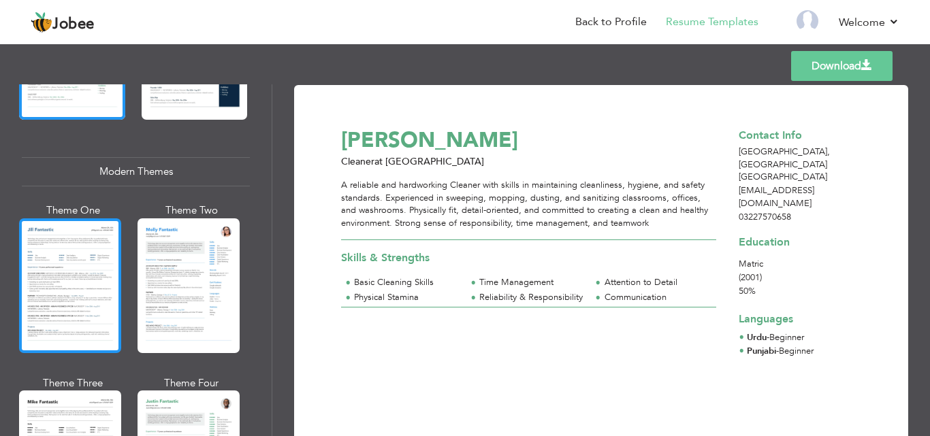
click at [59, 300] on div at bounding box center [70, 286] width 102 height 135
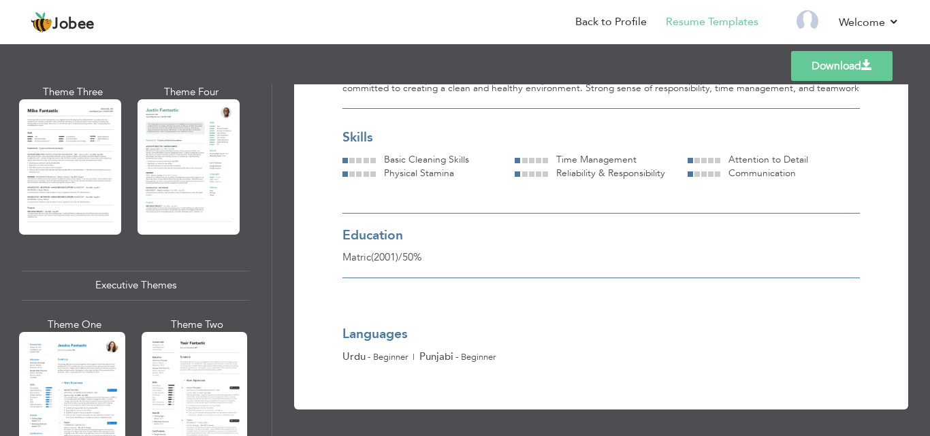
scroll to position [863, 0]
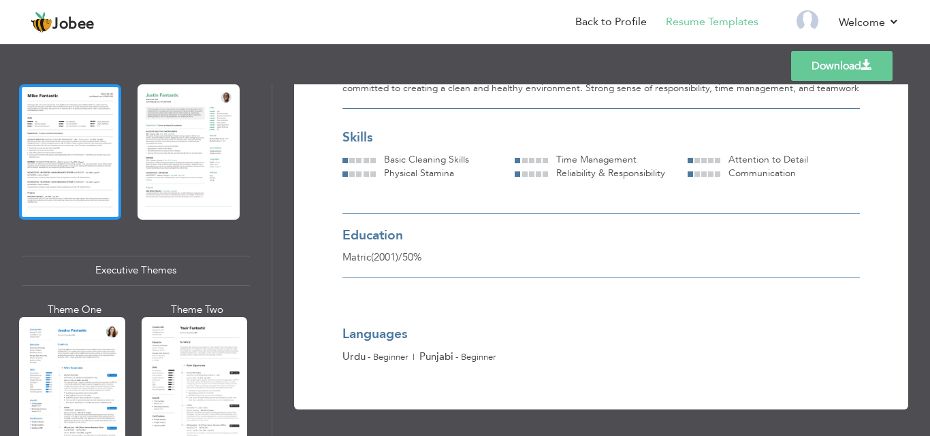
click at [37, 143] on div at bounding box center [70, 151] width 102 height 135
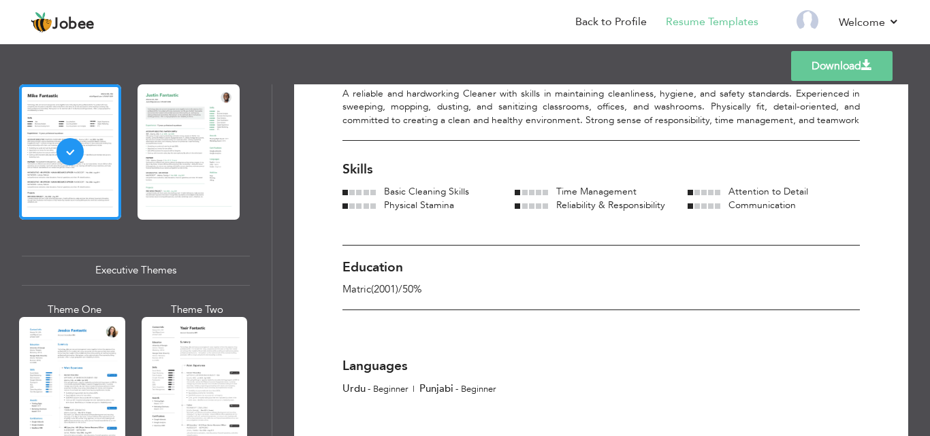
scroll to position [143, 0]
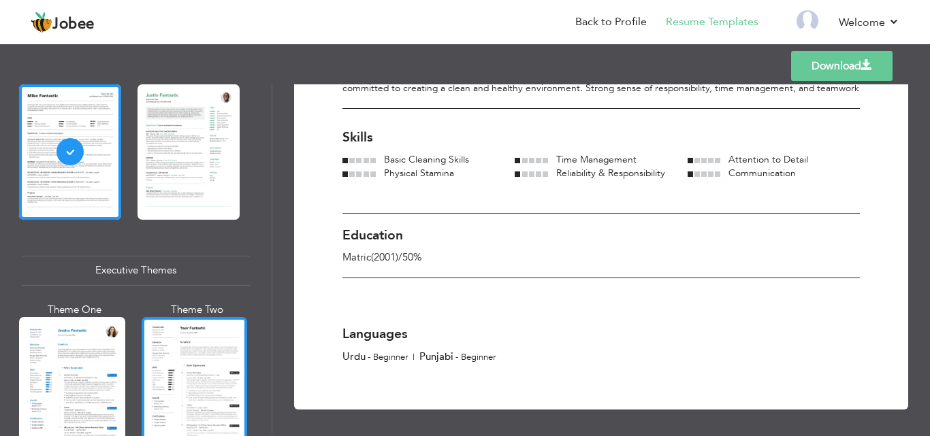
click at [212, 340] on div at bounding box center [195, 387] width 106 height 140
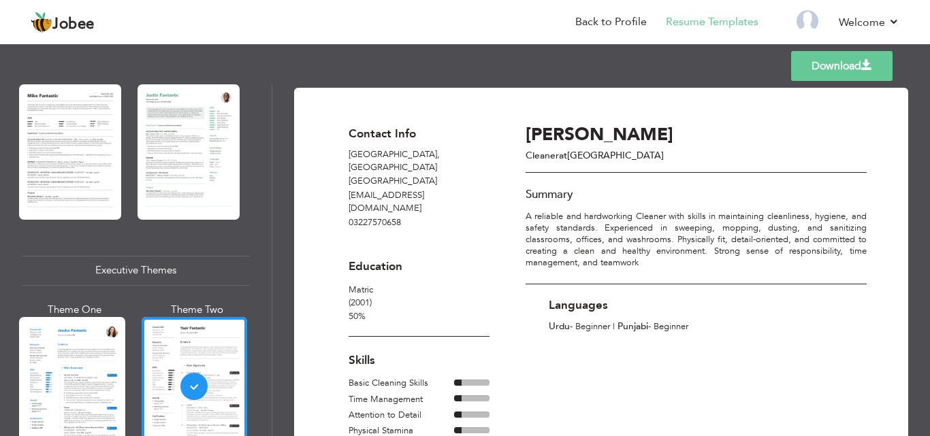
scroll to position [12, 0]
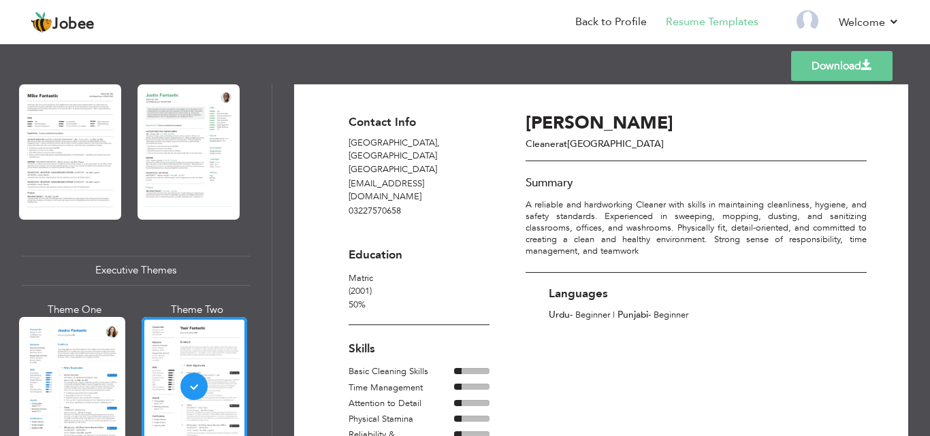
click at [816, 59] on link "Download" at bounding box center [841, 66] width 101 height 30
